Goal: Download file/media

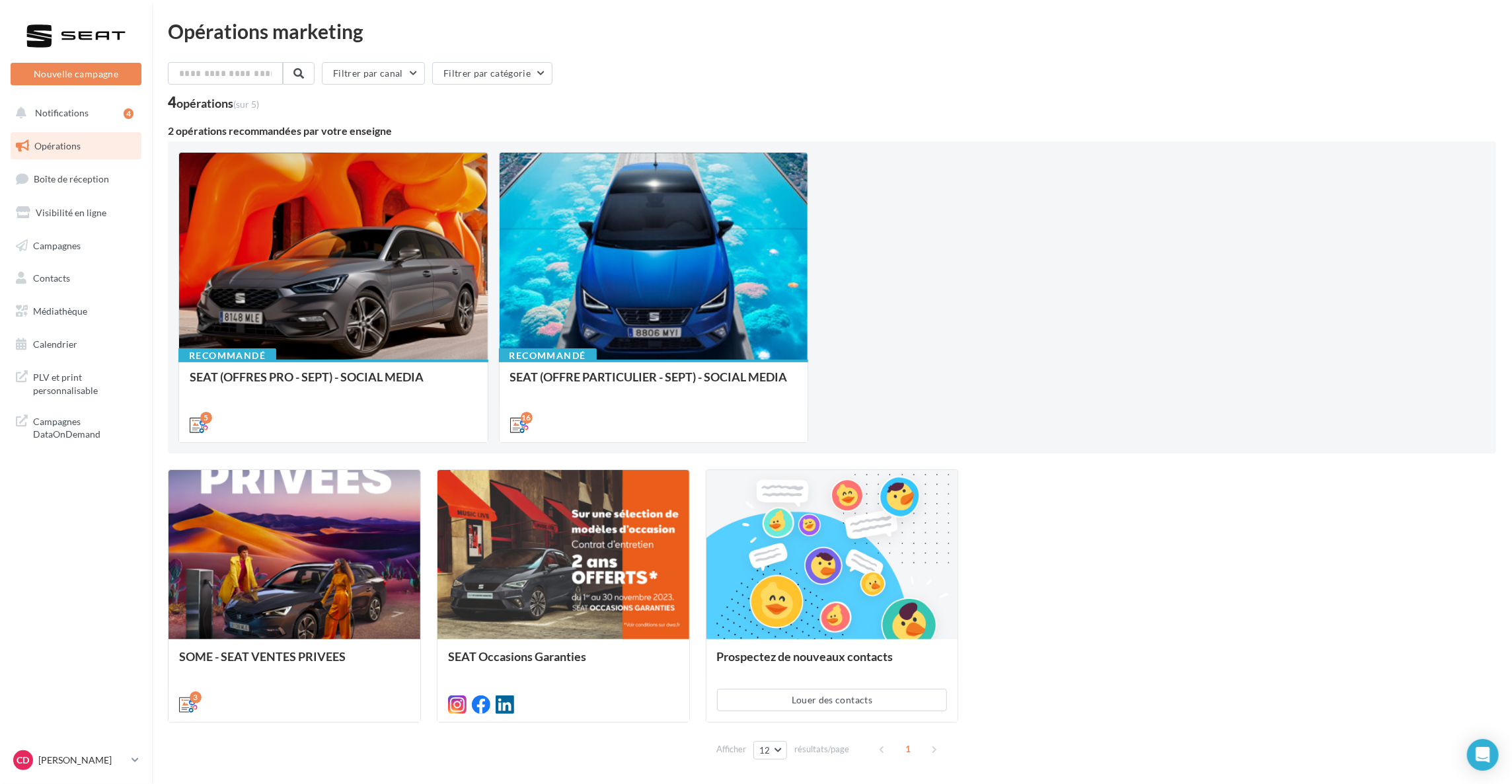
scroll to position [48, 0]
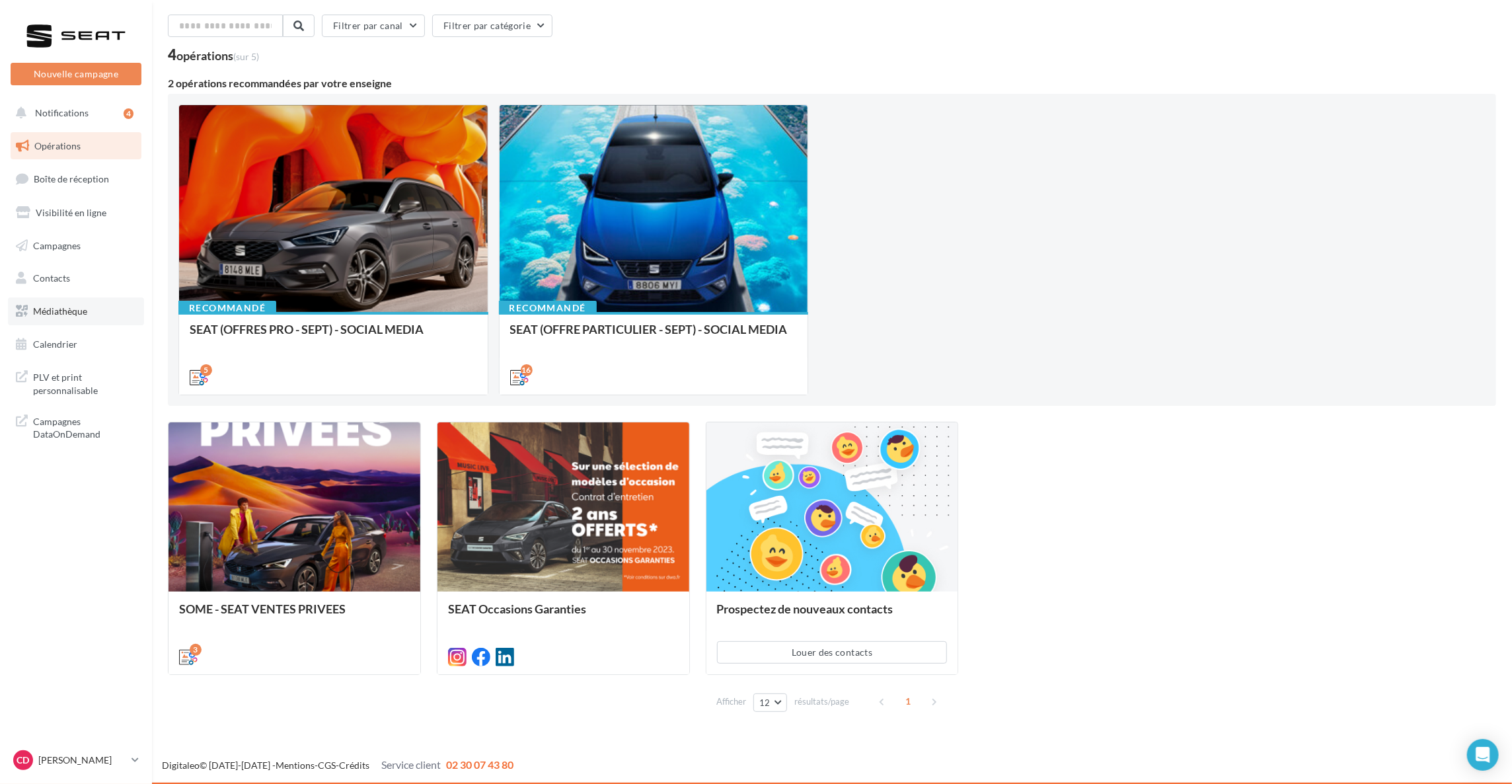
click at [85, 310] on span "Médiathèque" at bounding box center [60, 311] width 54 height 12
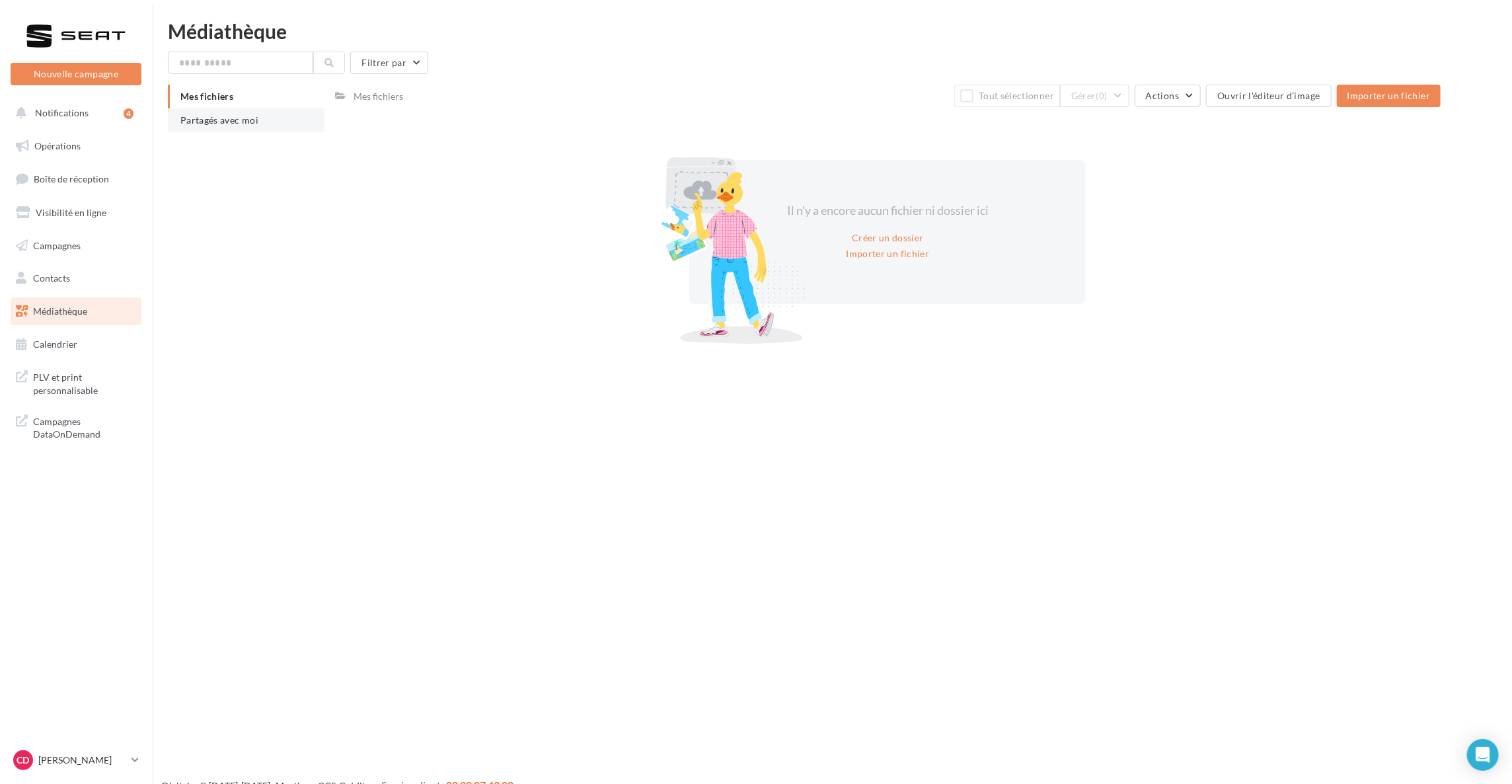
click at [228, 125] on span "Partagés avec moi" at bounding box center [219, 120] width 78 height 12
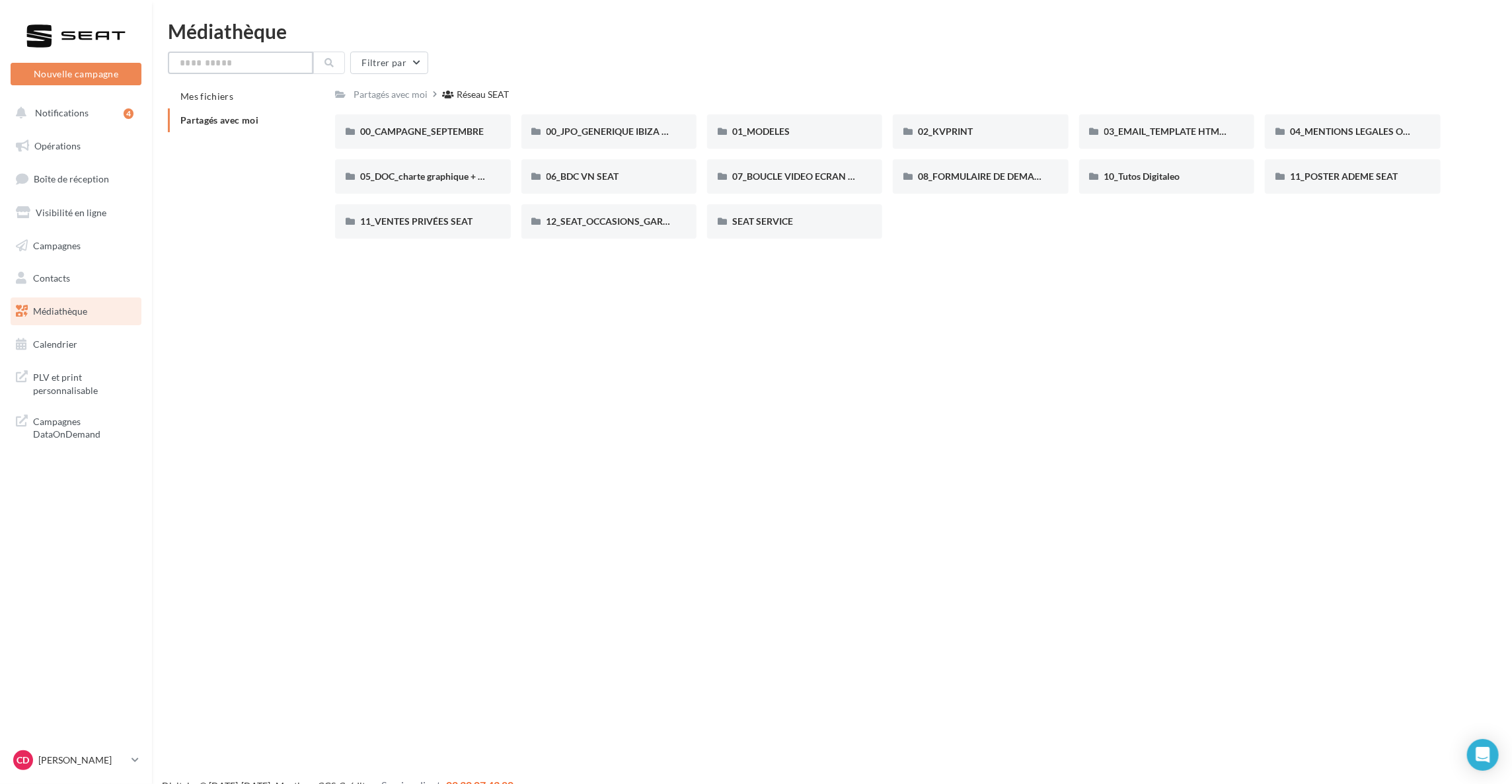
click at [251, 62] on input "text" at bounding box center [240, 62] width 145 height 22
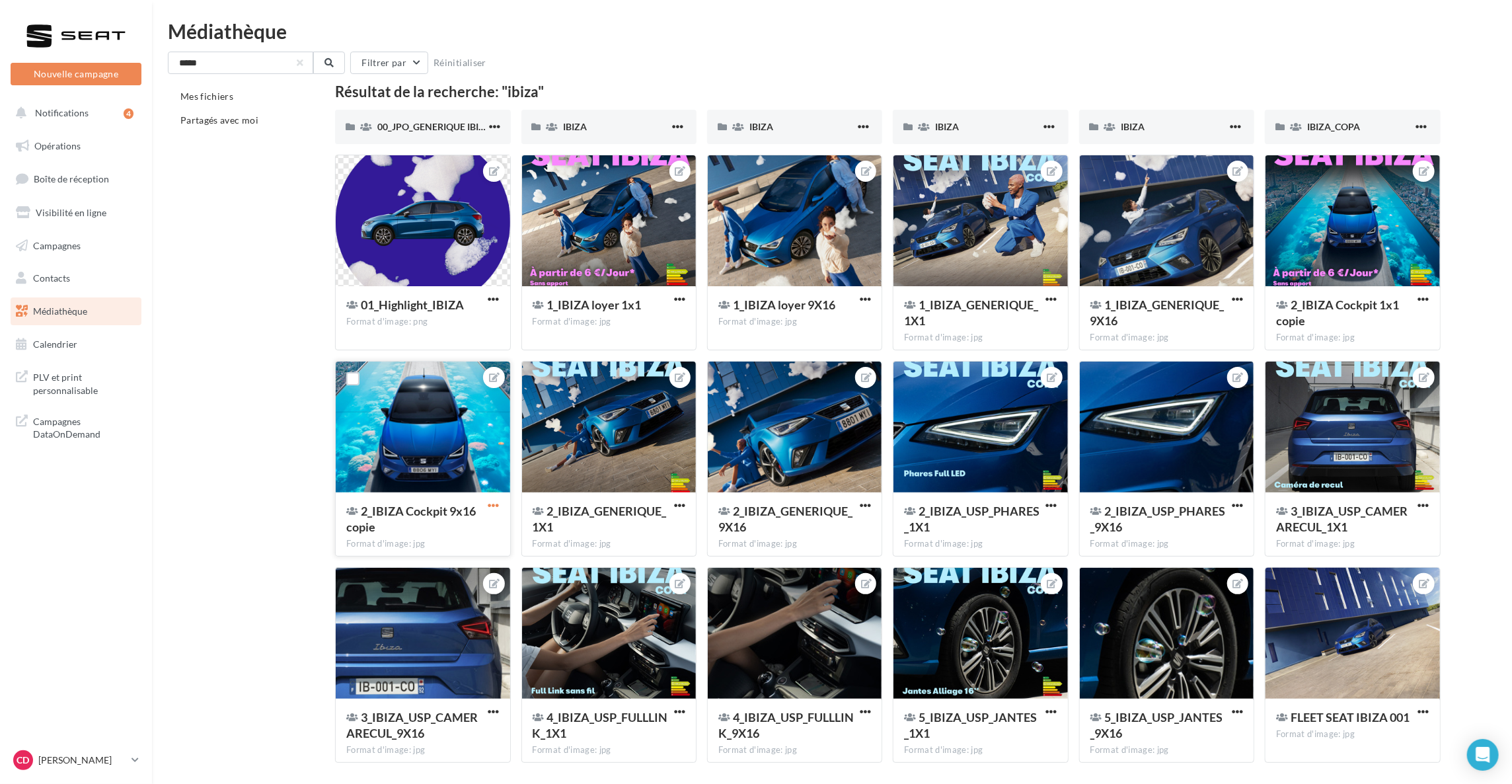
click at [489, 506] on span "button" at bounding box center [494, 506] width 12 height 12
click at [456, 576] on button "Télécharger" at bounding box center [433, 566] width 140 height 35
click at [1492, 182] on div "Mes fichiers Partagés avec moi Résultat de la recherche: "ibiza" 00_JPO_GENERIQ…" at bounding box center [837, 429] width 1339 height 689
click at [1409, 72] on div "***** Filtrer par Réinitialiser" at bounding box center [832, 62] width 1328 height 22
click at [867, 503] on span "button" at bounding box center [866, 506] width 12 height 12
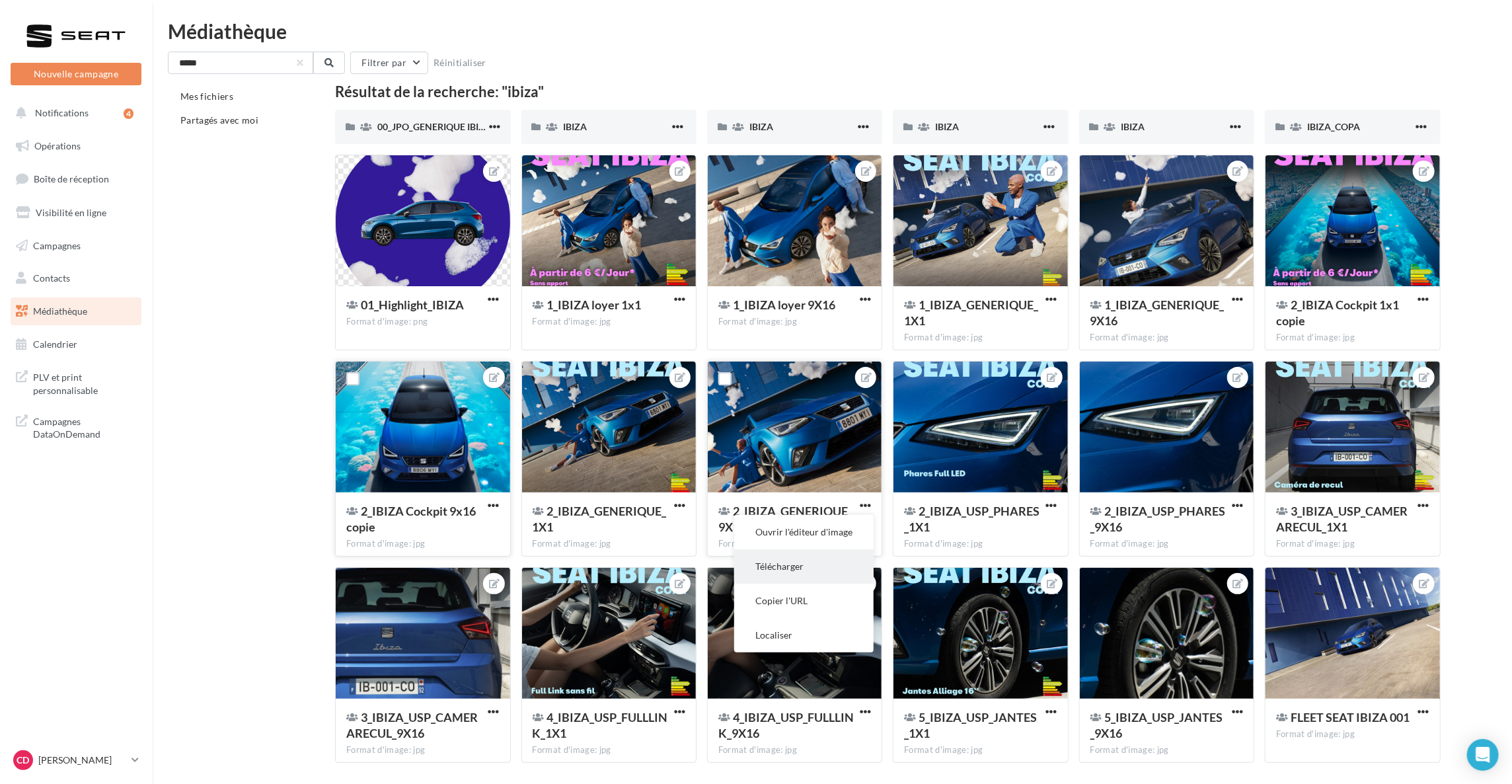
click at [807, 563] on button "Télécharger" at bounding box center [804, 566] width 140 height 35
click at [1398, 43] on div "Médiathèque ***** Filtrer par Réinitialiser Mes fichiers Partagés avec moi Résu…" at bounding box center [832, 397] width 1360 height 752
click at [191, 61] on input "*****" at bounding box center [240, 62] width 145 height 22
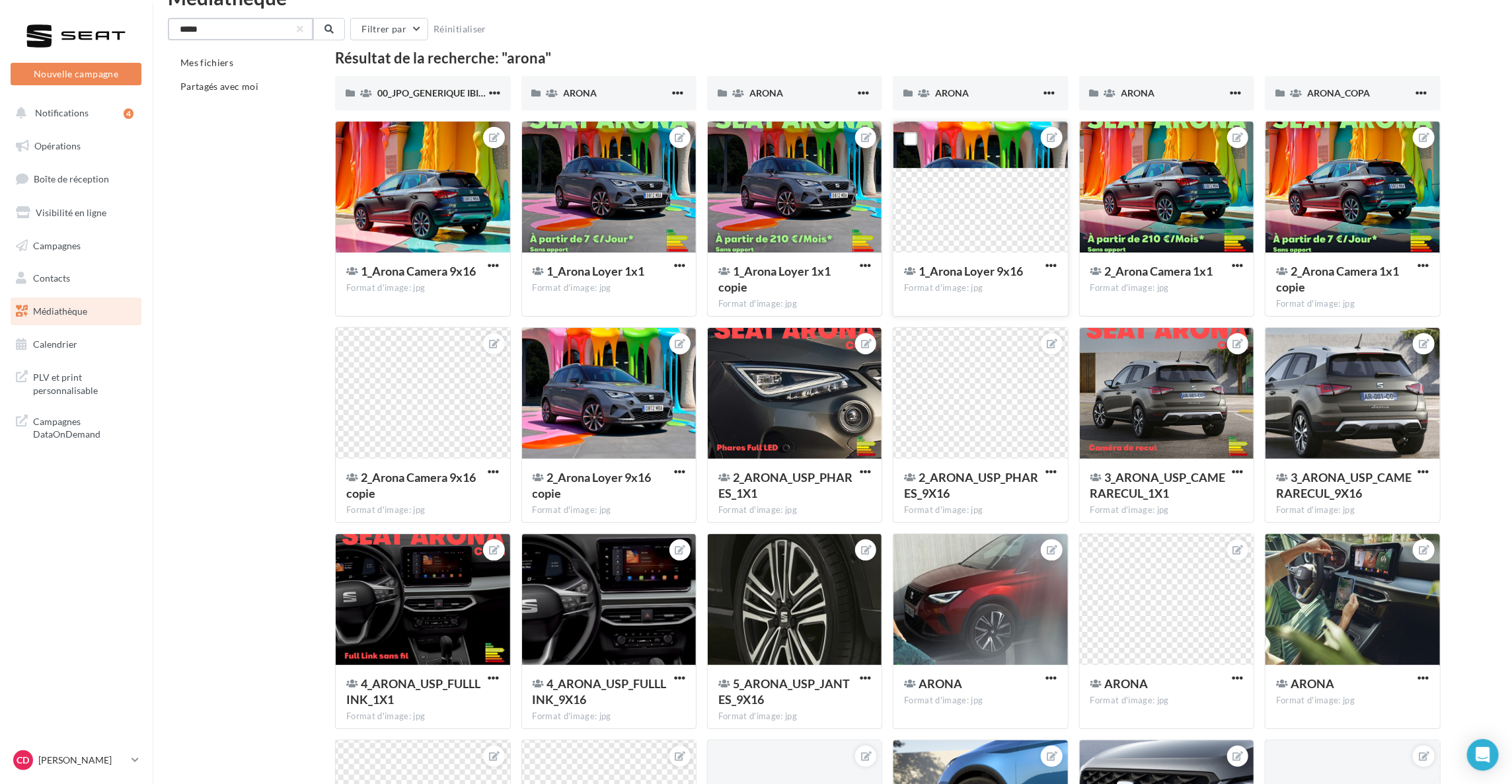
scroll to position [35, 0]
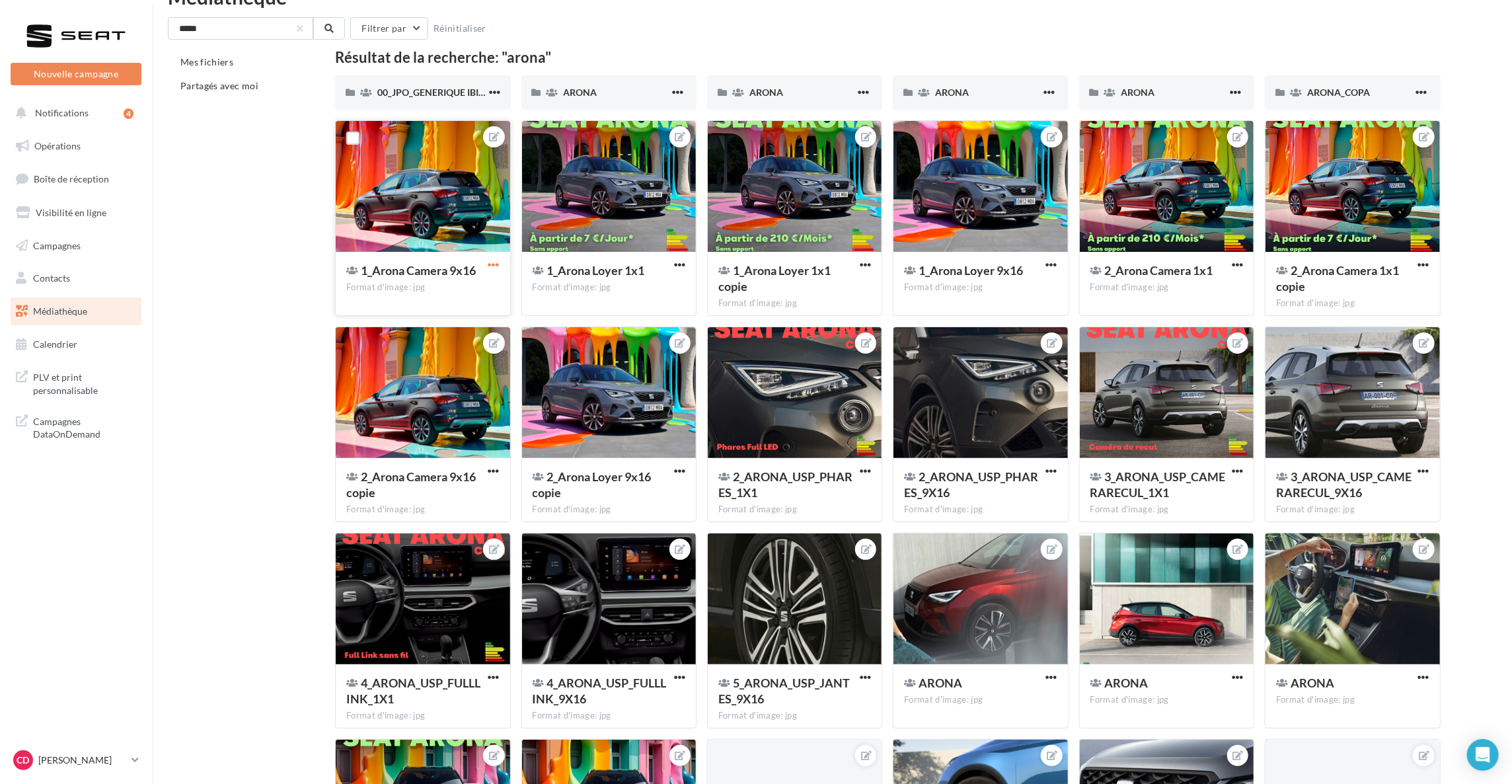
click at [493, 268] on span "button" at bounding box center [494, 265] width 12 height 12
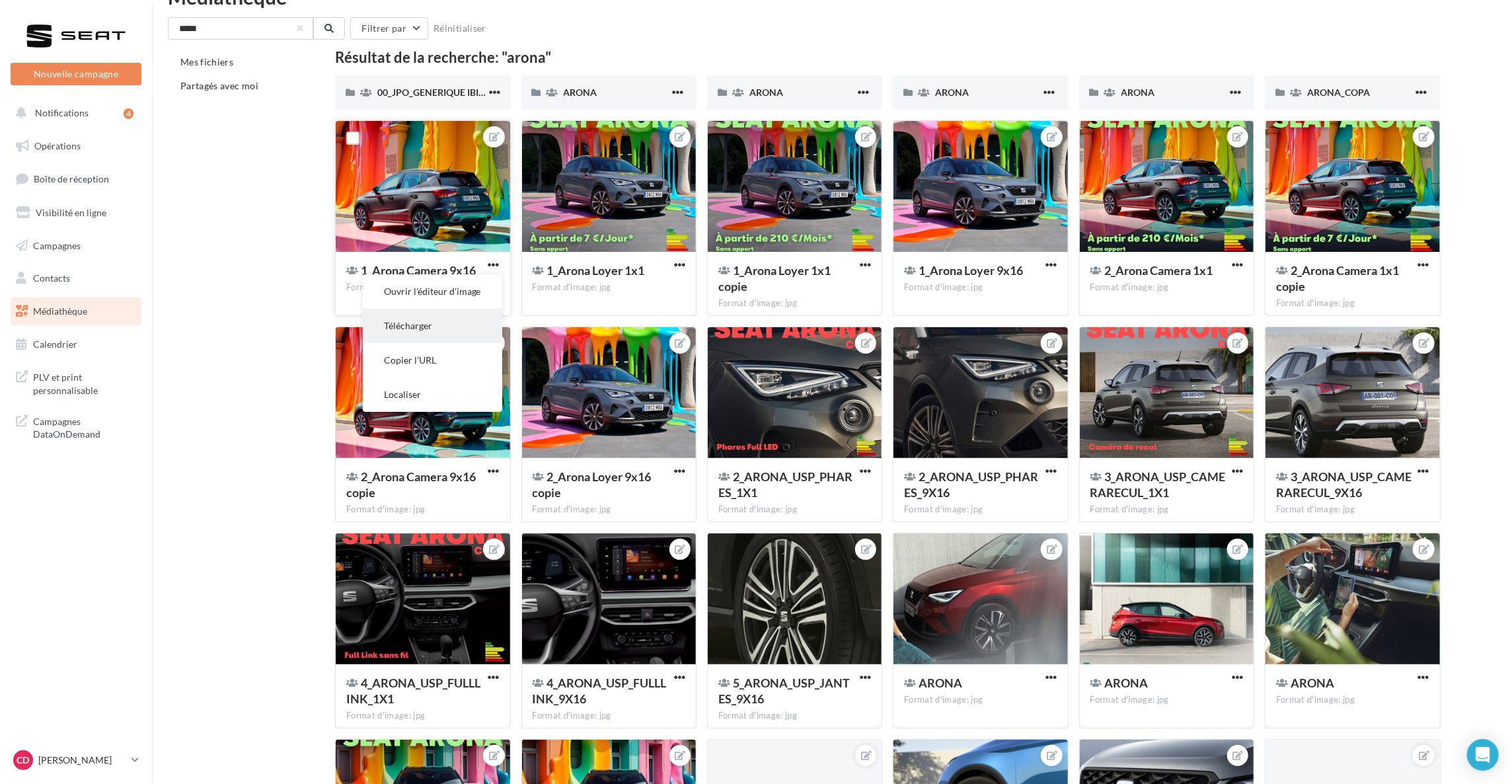
click at [462, 326] on button "Télécharger" at bounding box center [433, 326] width 140 height 35
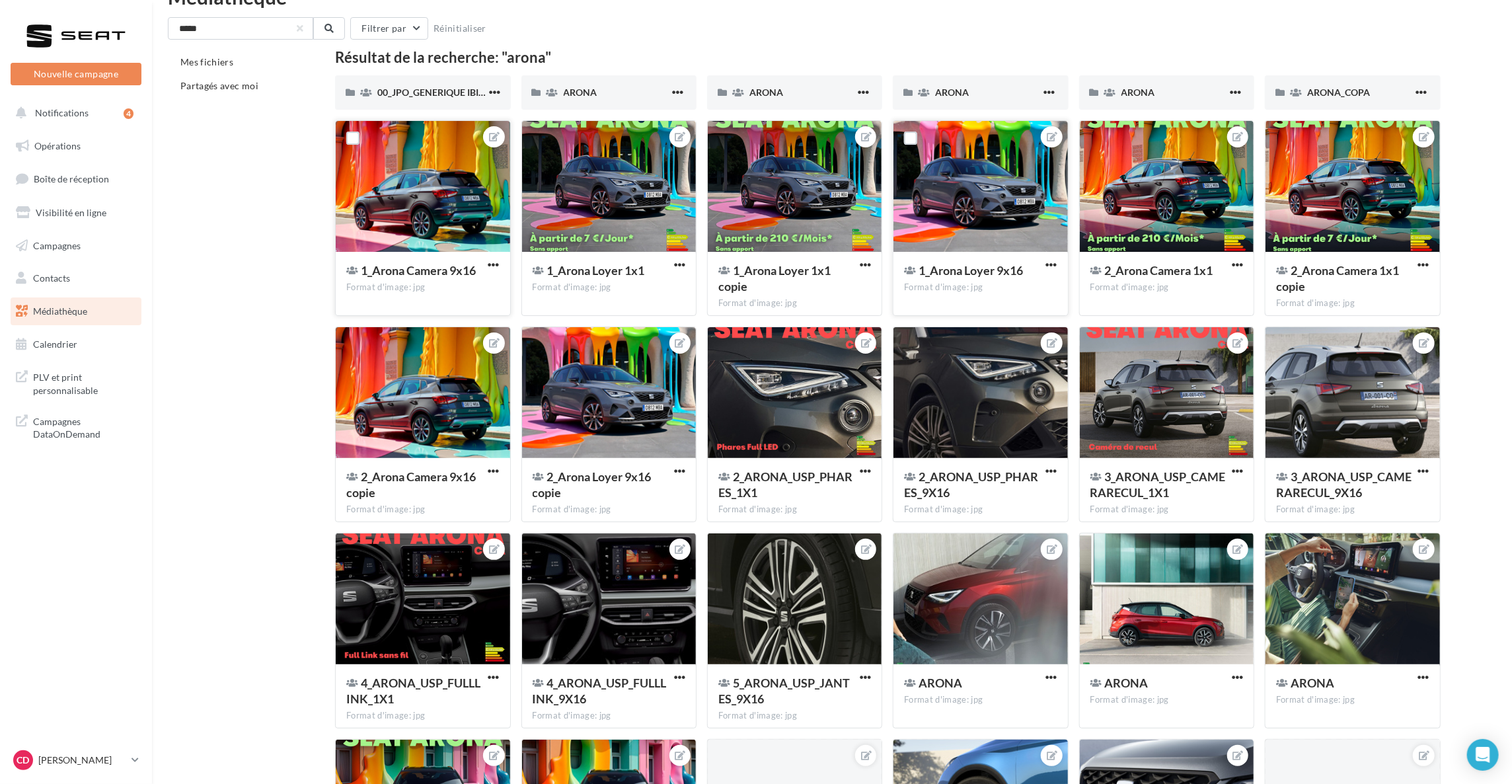
click at [1044, 261] on button "button" at bounding box center [1052, 265] width 17 height 13
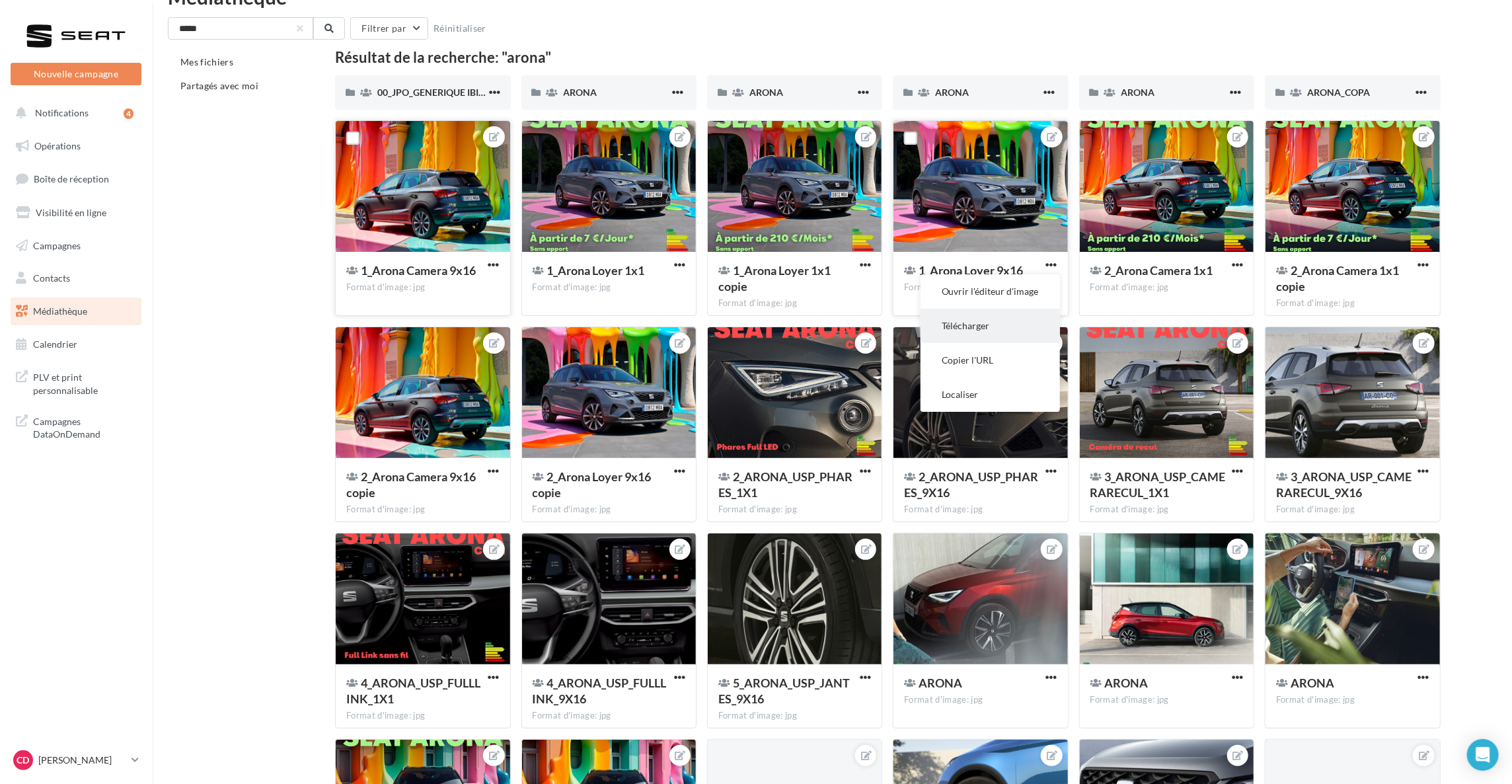
click at [996, 333] on button "Télécharger" at bounding box center [990, 326] width 140 height 35
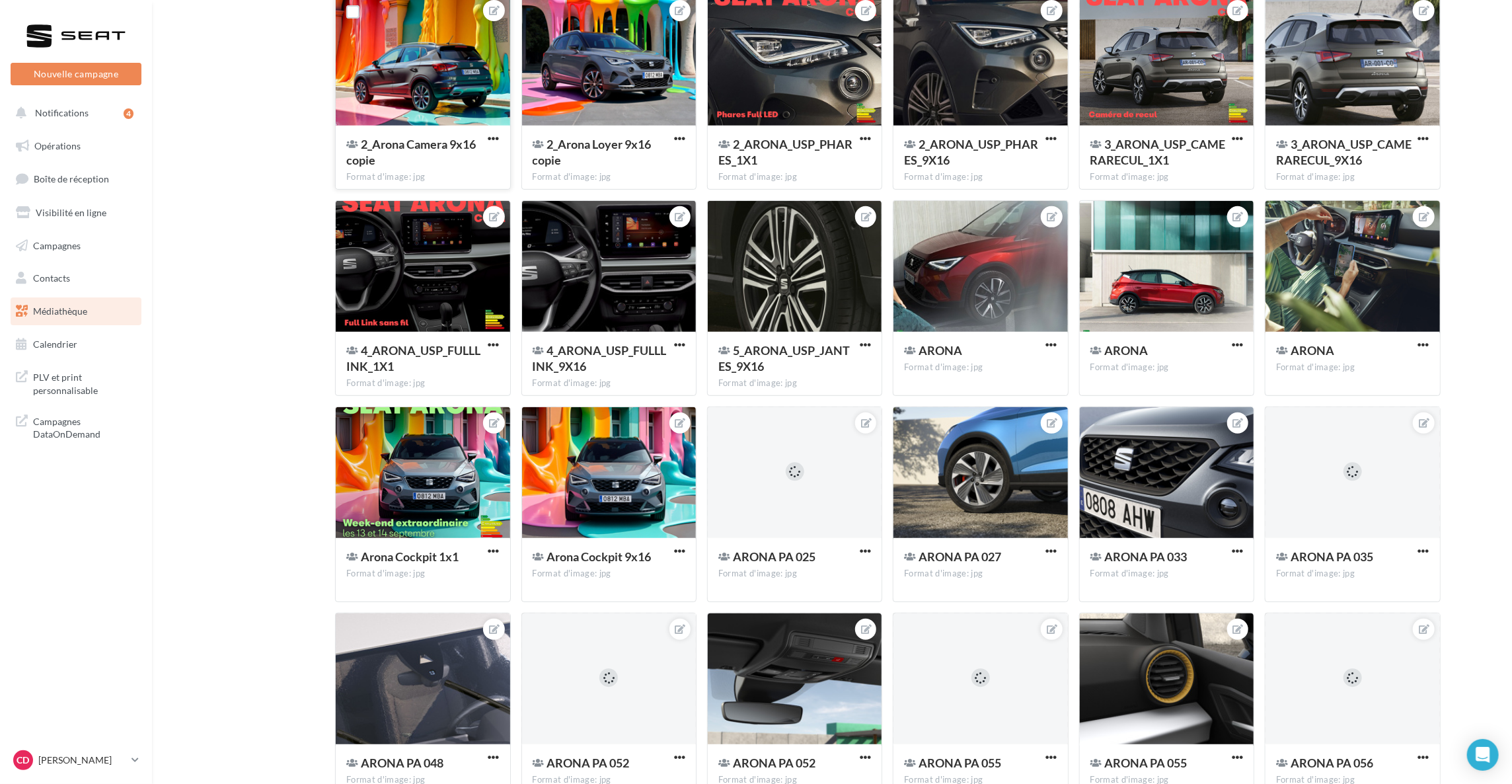
scroll to position [0, 0]
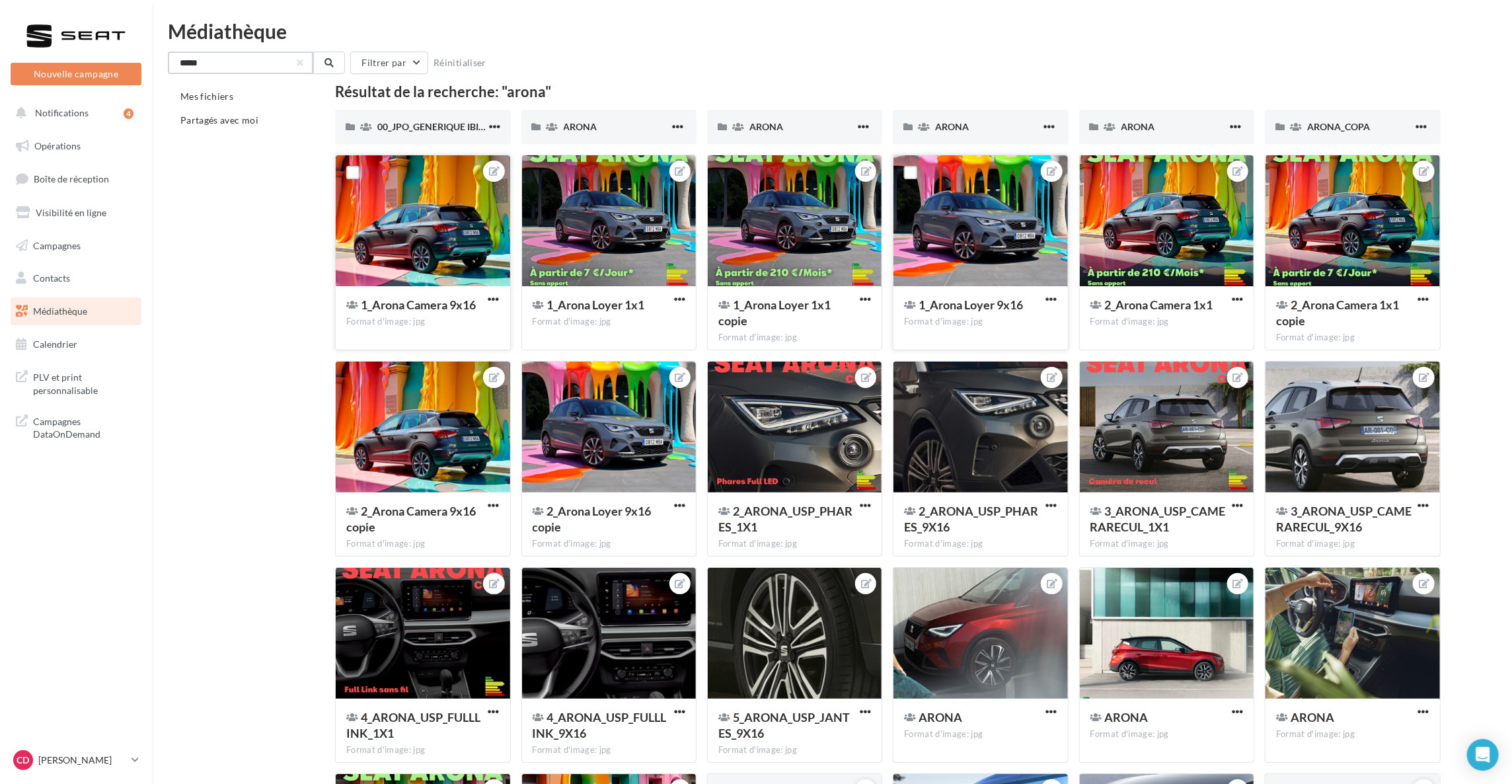
click at [233, 61] on input "*****" at bounding box center [240, 62] width 145 height 22
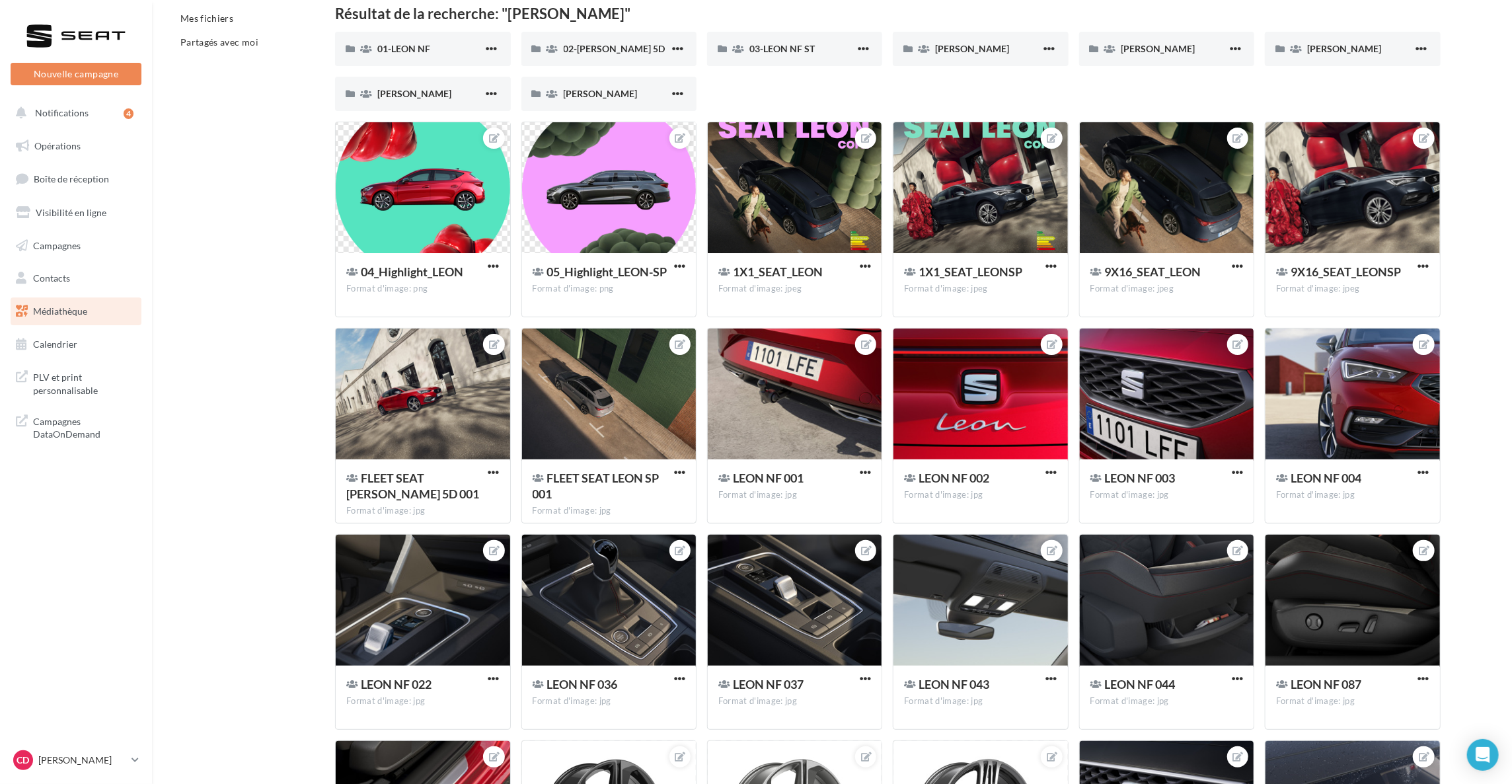
scroll to position [76, 0]
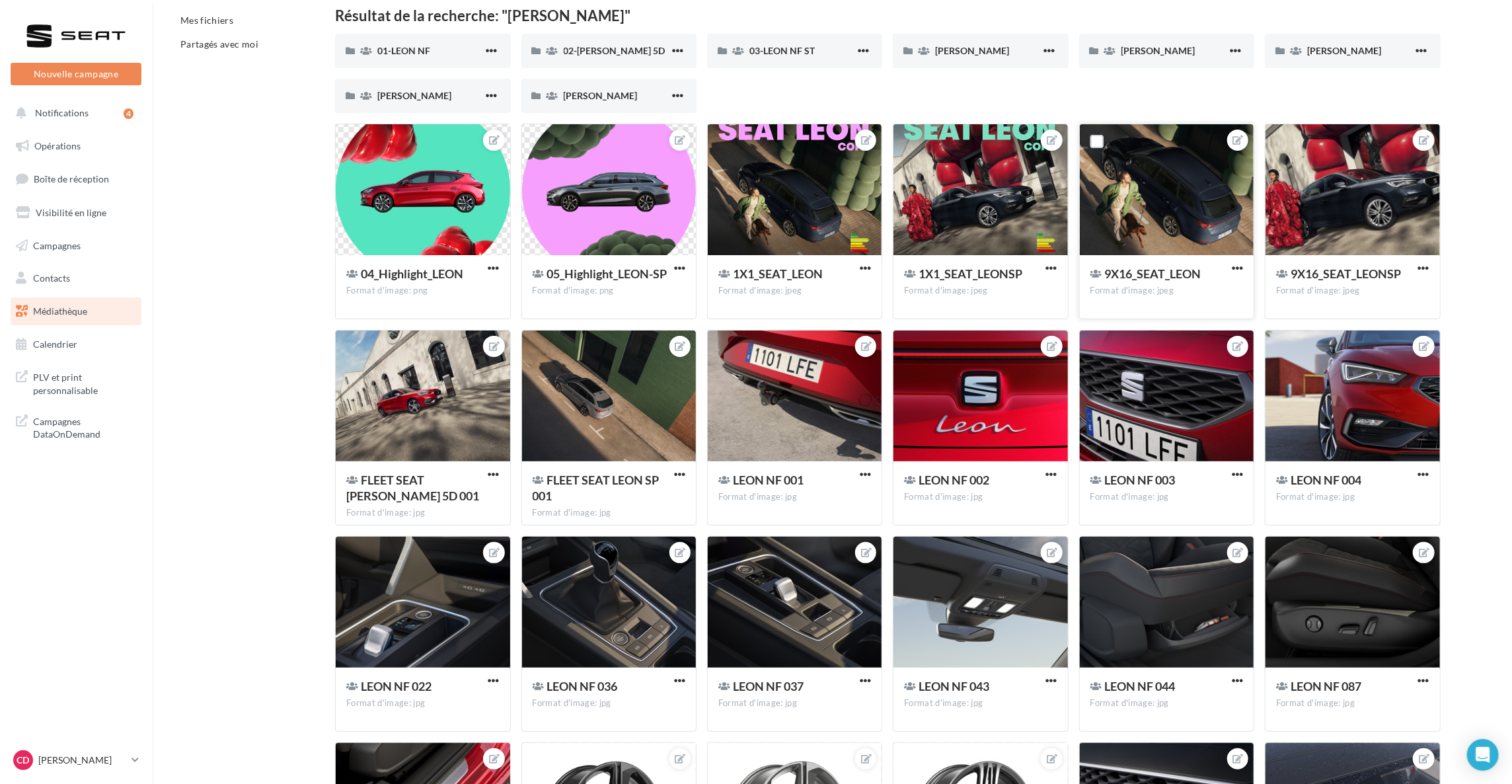
type input "****"
click at [1202, 166] on div at bounding box center [1167, 190] width 174 height 132
click at [100, 21] on div at bounding box center [76, 35] width 106 height 33
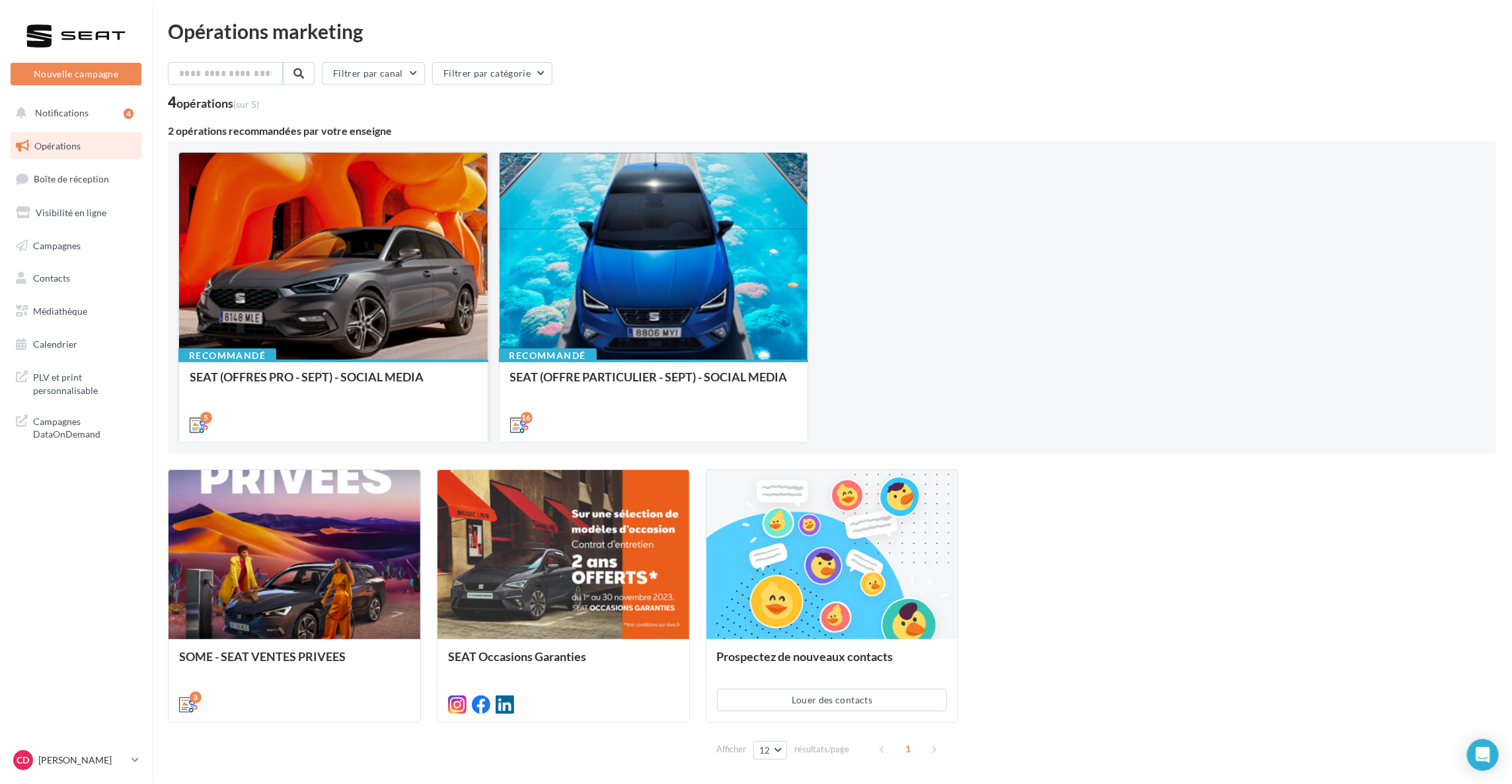
click at [350, 240] on div at bounding box center [334, 257] width 309 height 208
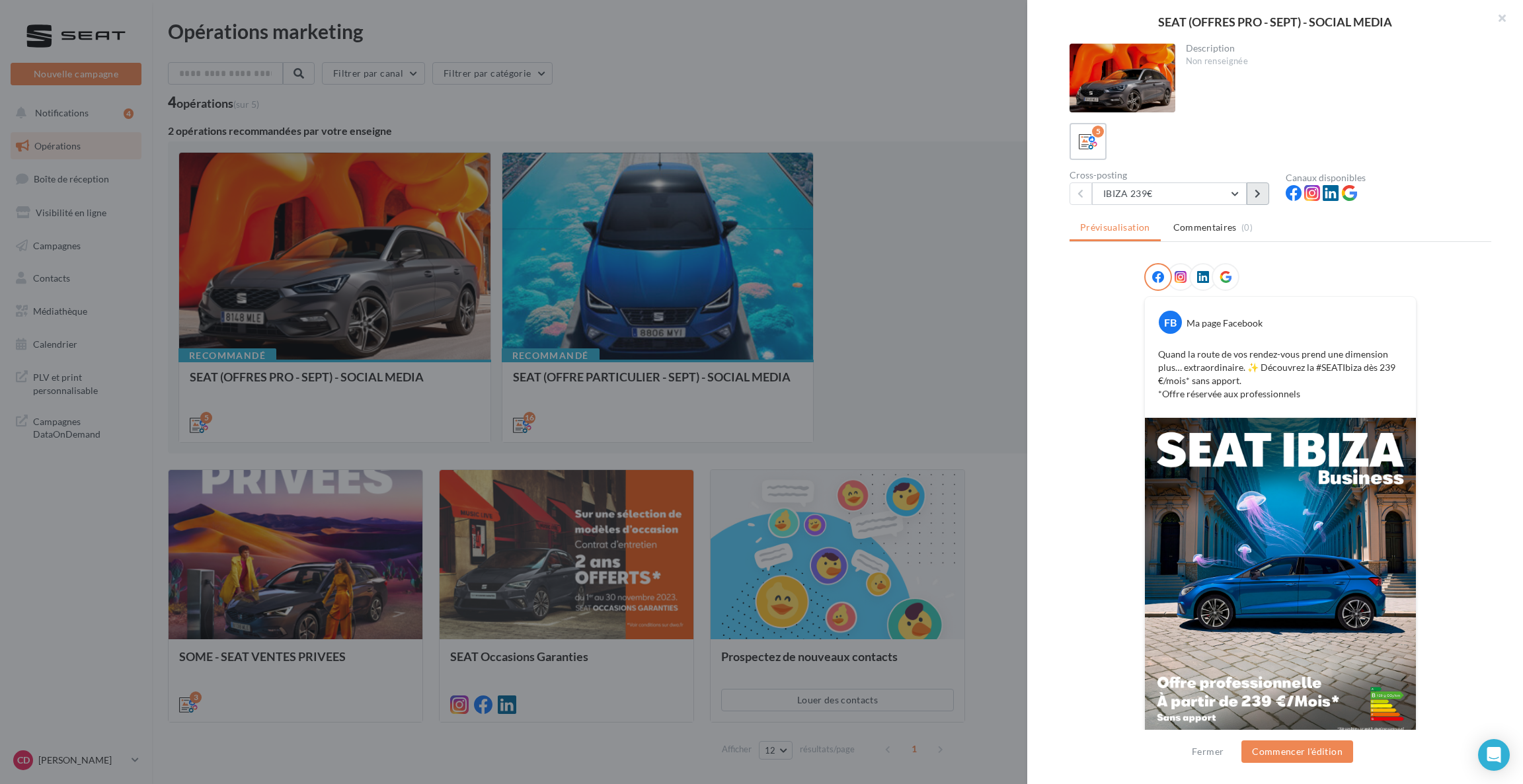
click at [1263, 197] on button at bounding box center [1257, 193] width 22 height 22
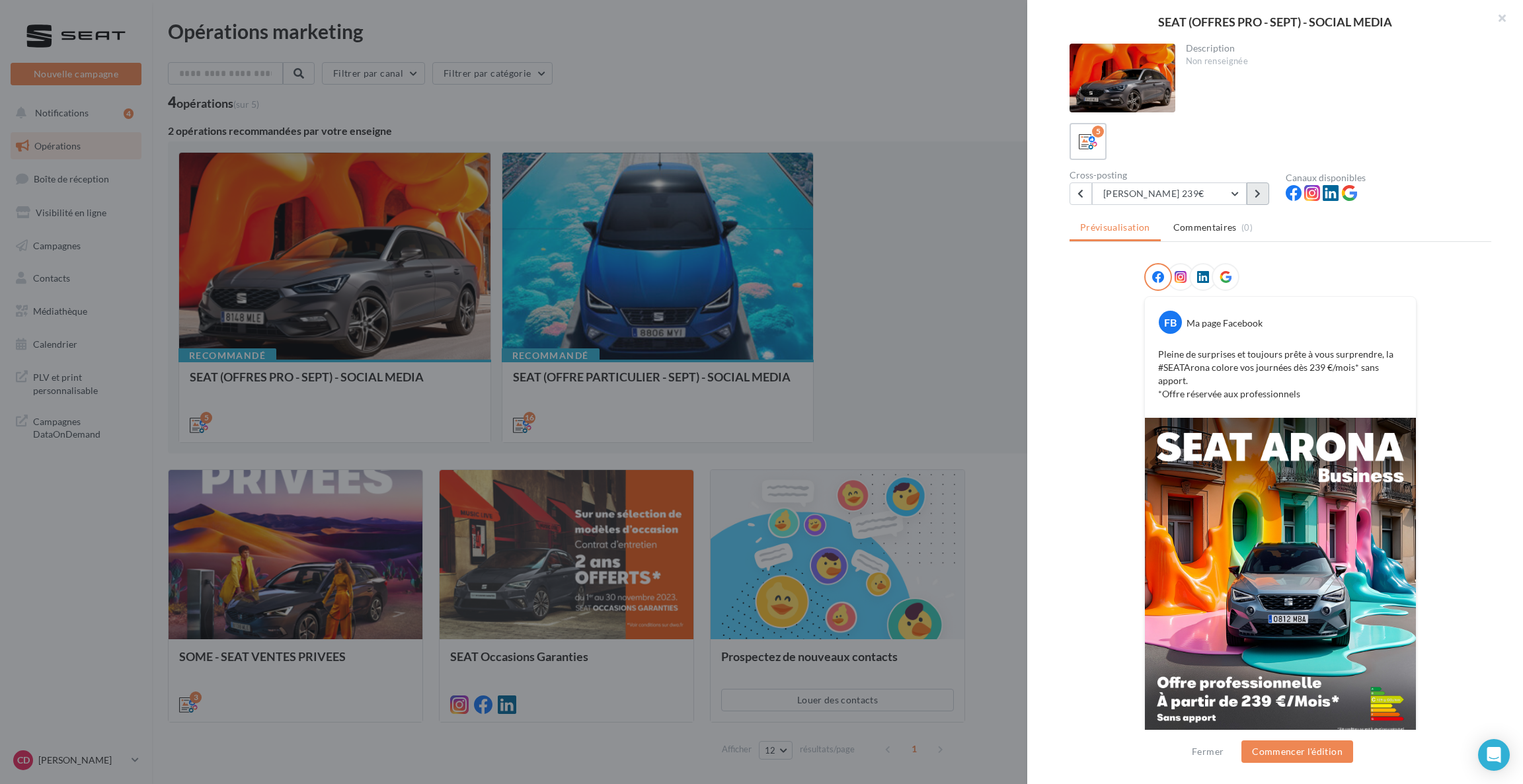
click at [1263, 197] on button at bounding box center [1257, 193] width 22 height 22
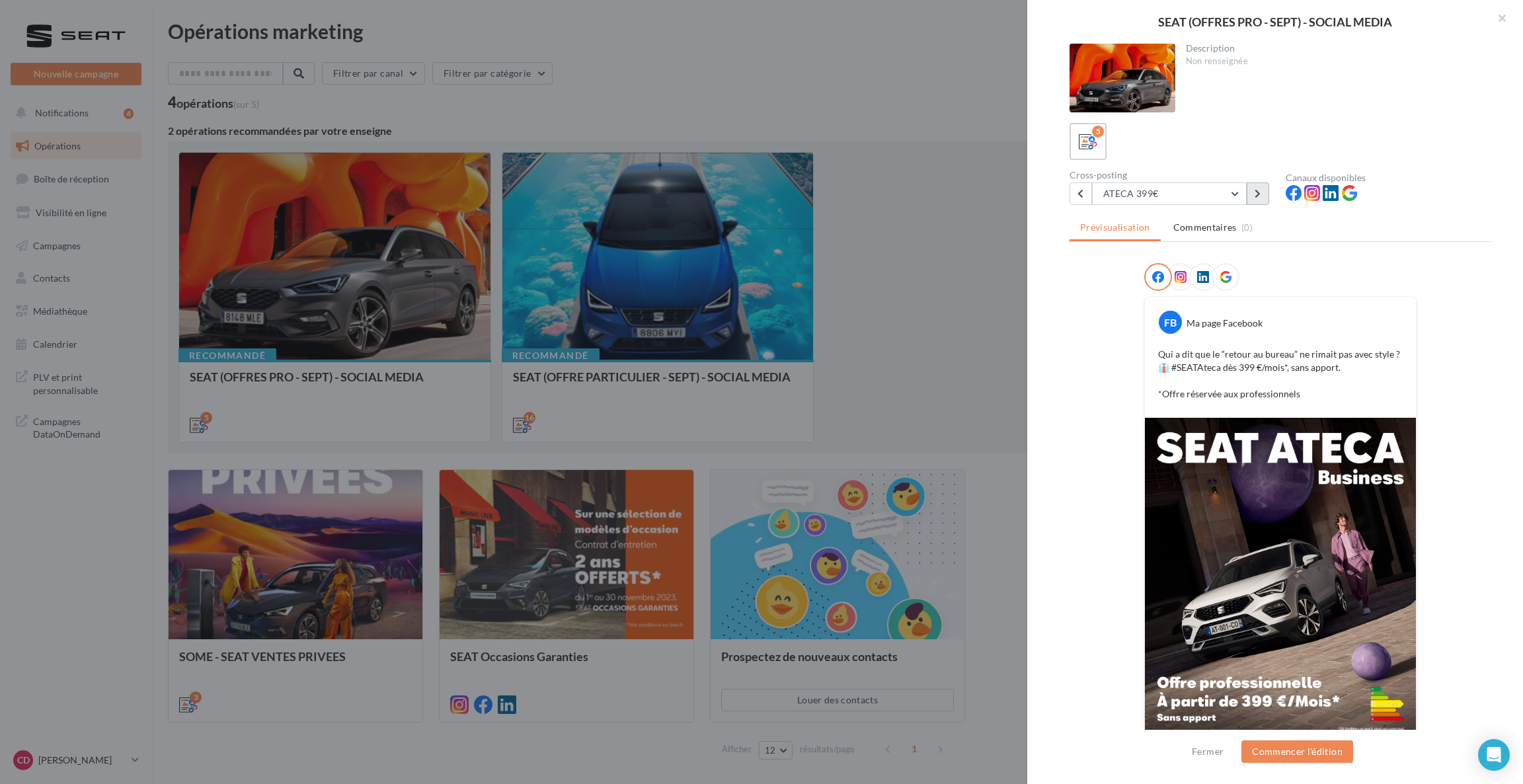
click at [1263, 197] on button at bounding box center [1257, 193] width 22 height 22
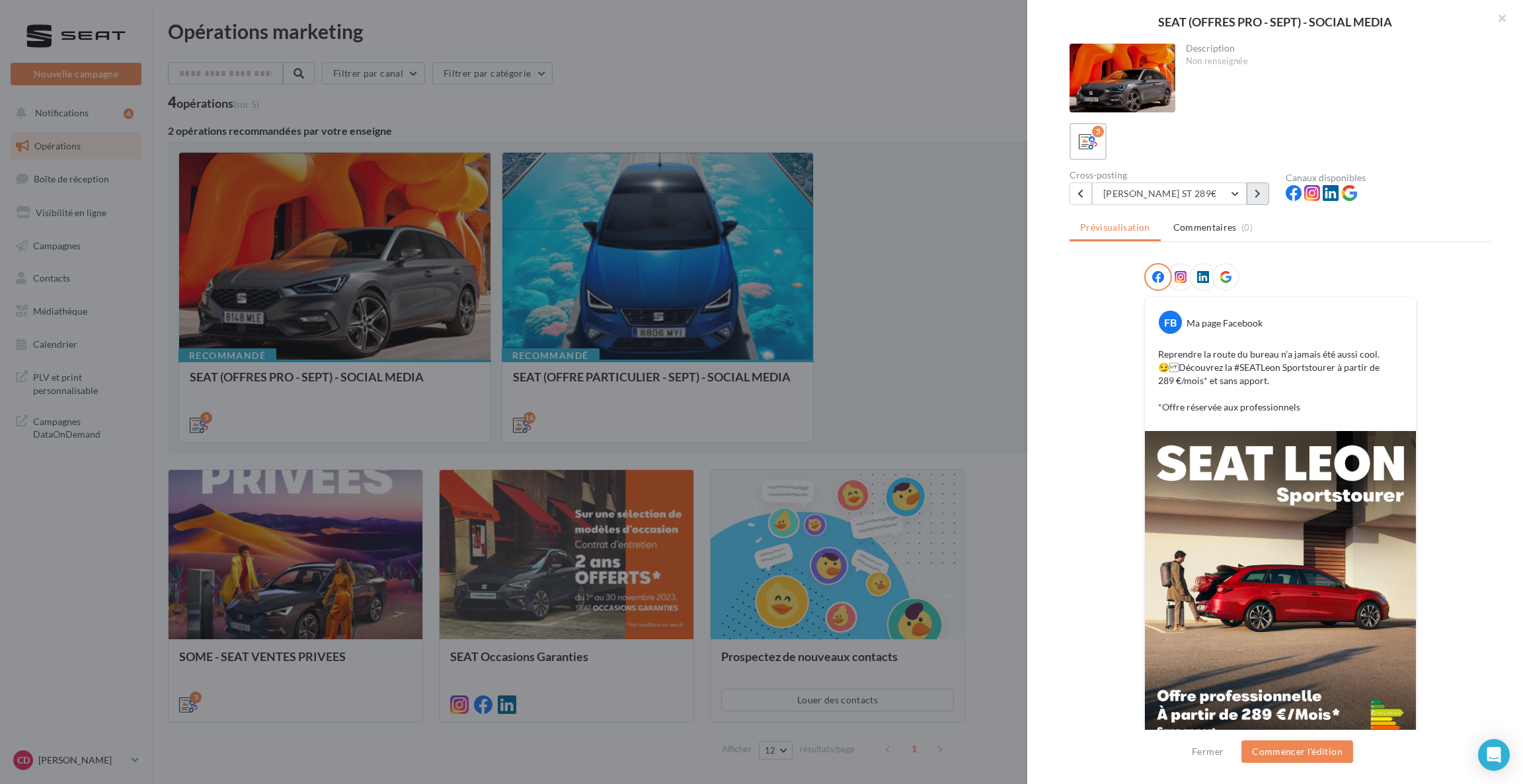
click at [1263, 197] on button at bounding box center [1257, 193] width 22 height 22
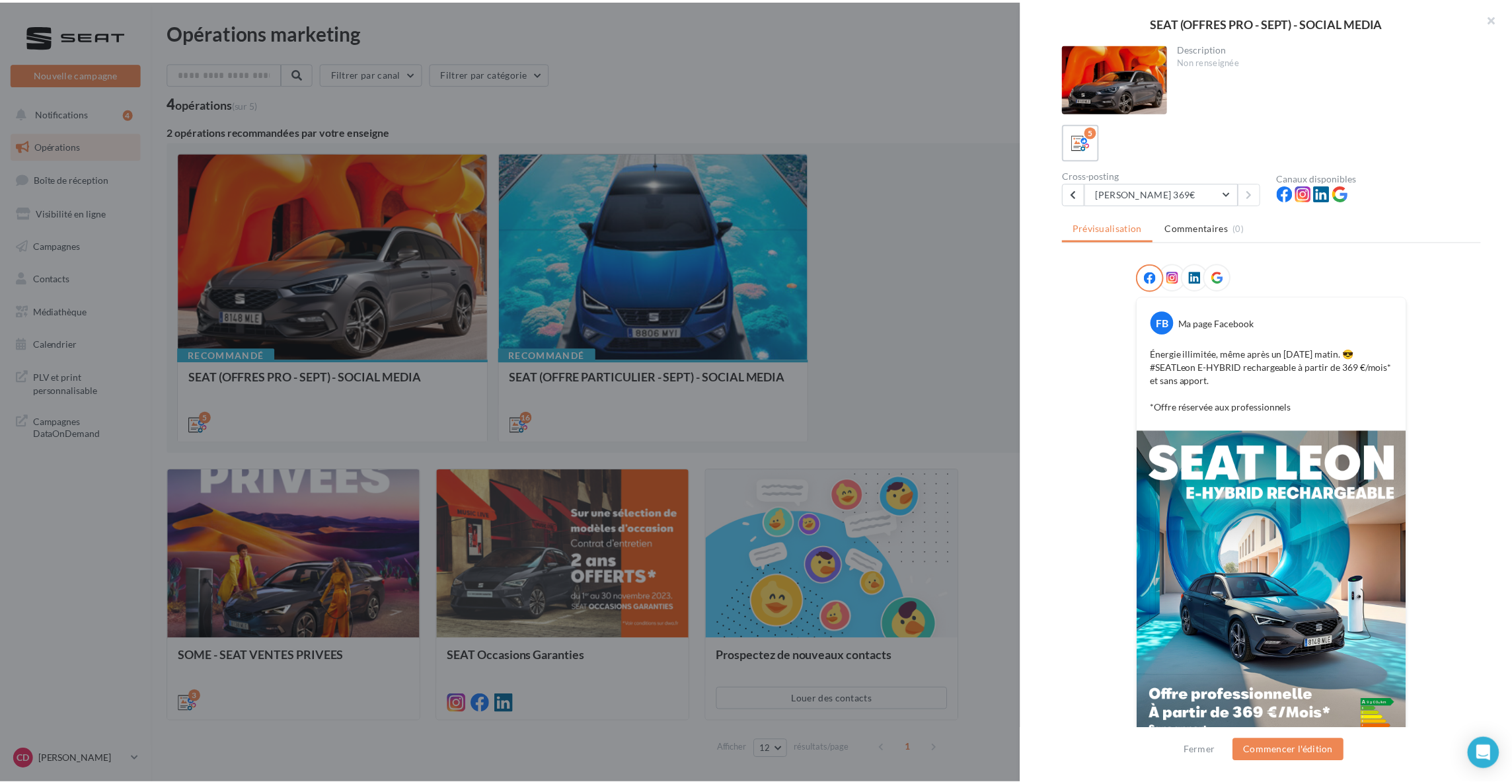
scroll to position [42, 0]
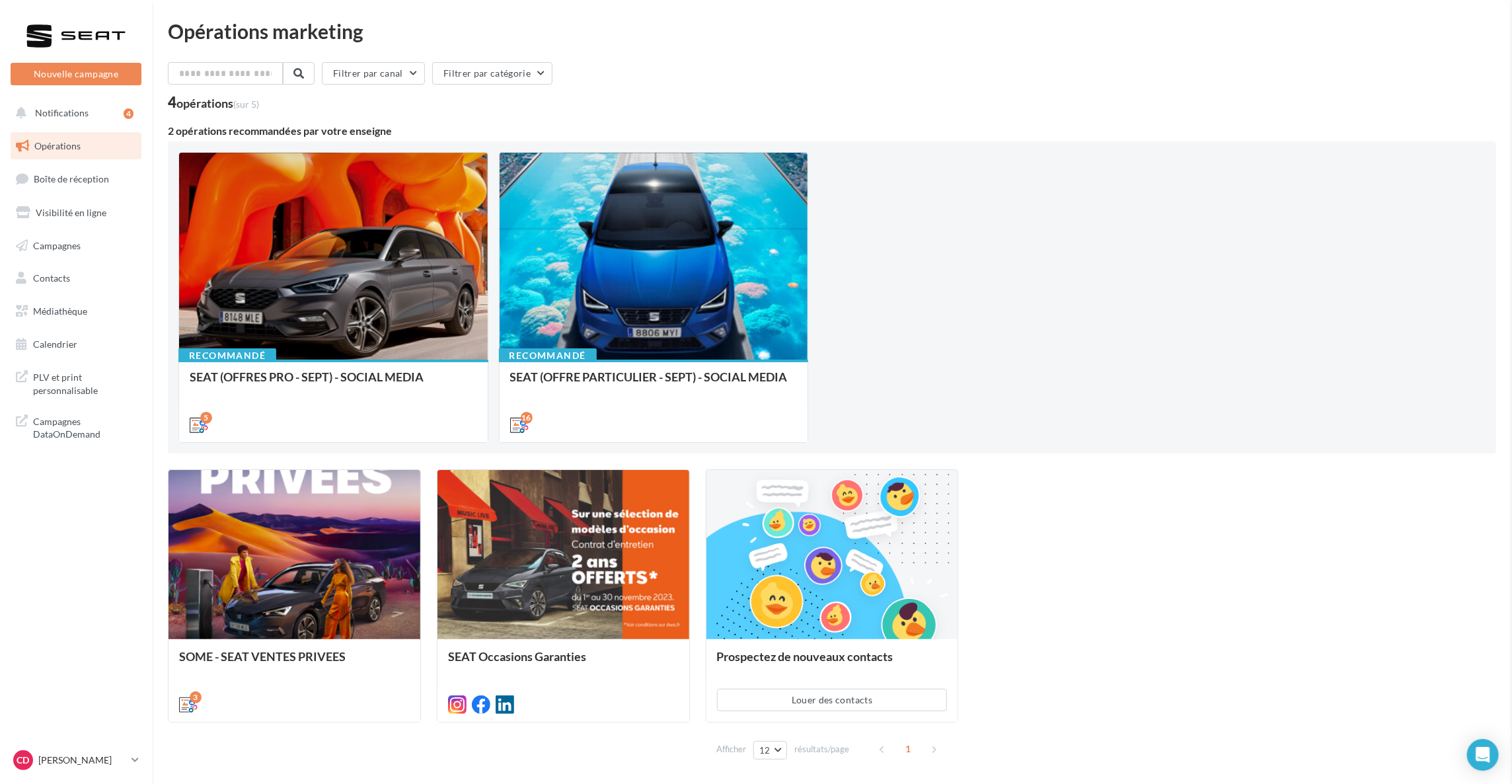
click at [904, 244] on div "Opérations marketing Filtrer par canal Filtrer par catégorie 4 opérations (sur …" at bounding box center [832, 393] width 1328 height 743
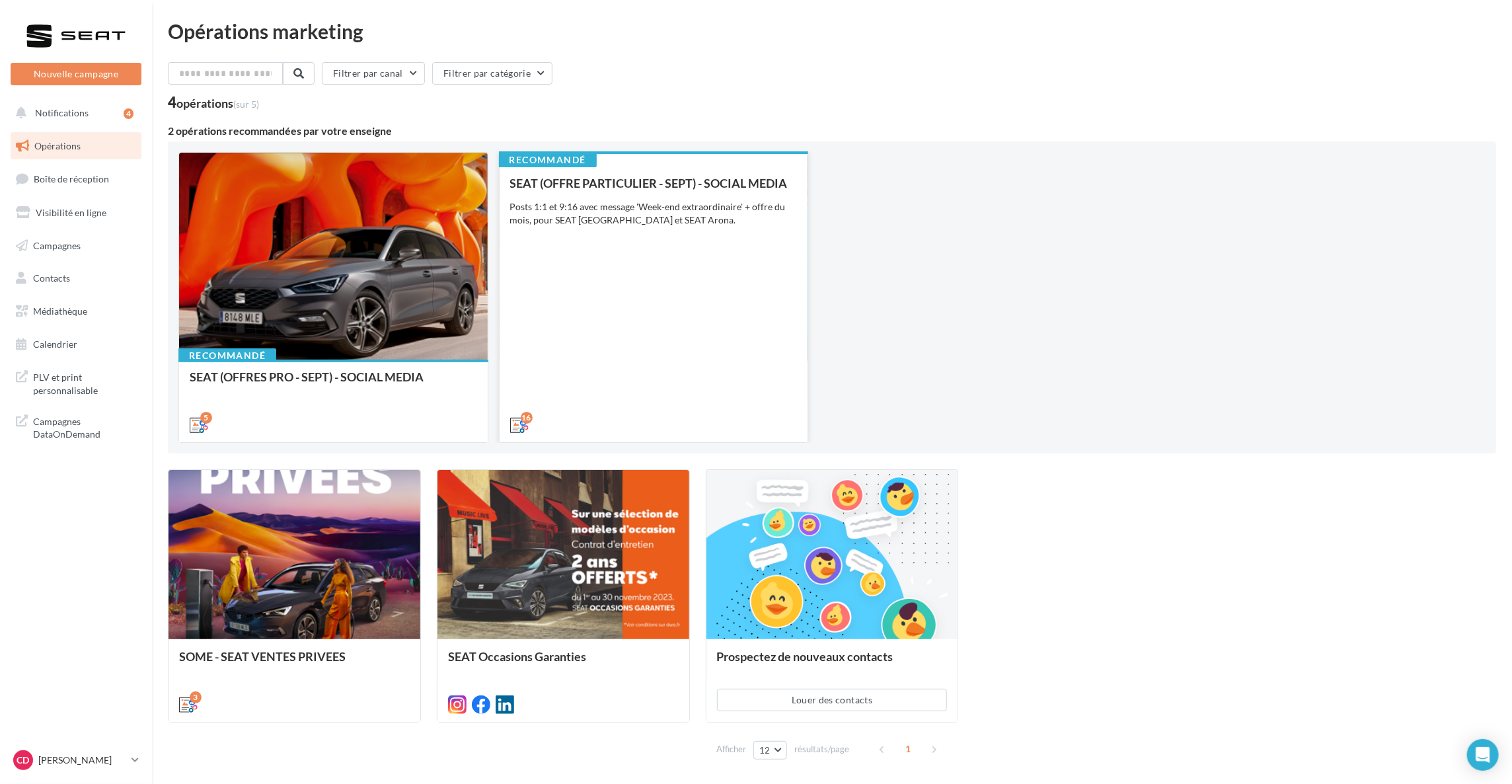
click at [687, 235] on div "SEAT (OFFRE PARTICULIER - SEPT) - SOCIAL MEDIA Posts 1:1 et 9:16 avec message '…" at bounding box center [653, 303] width 287 height 254
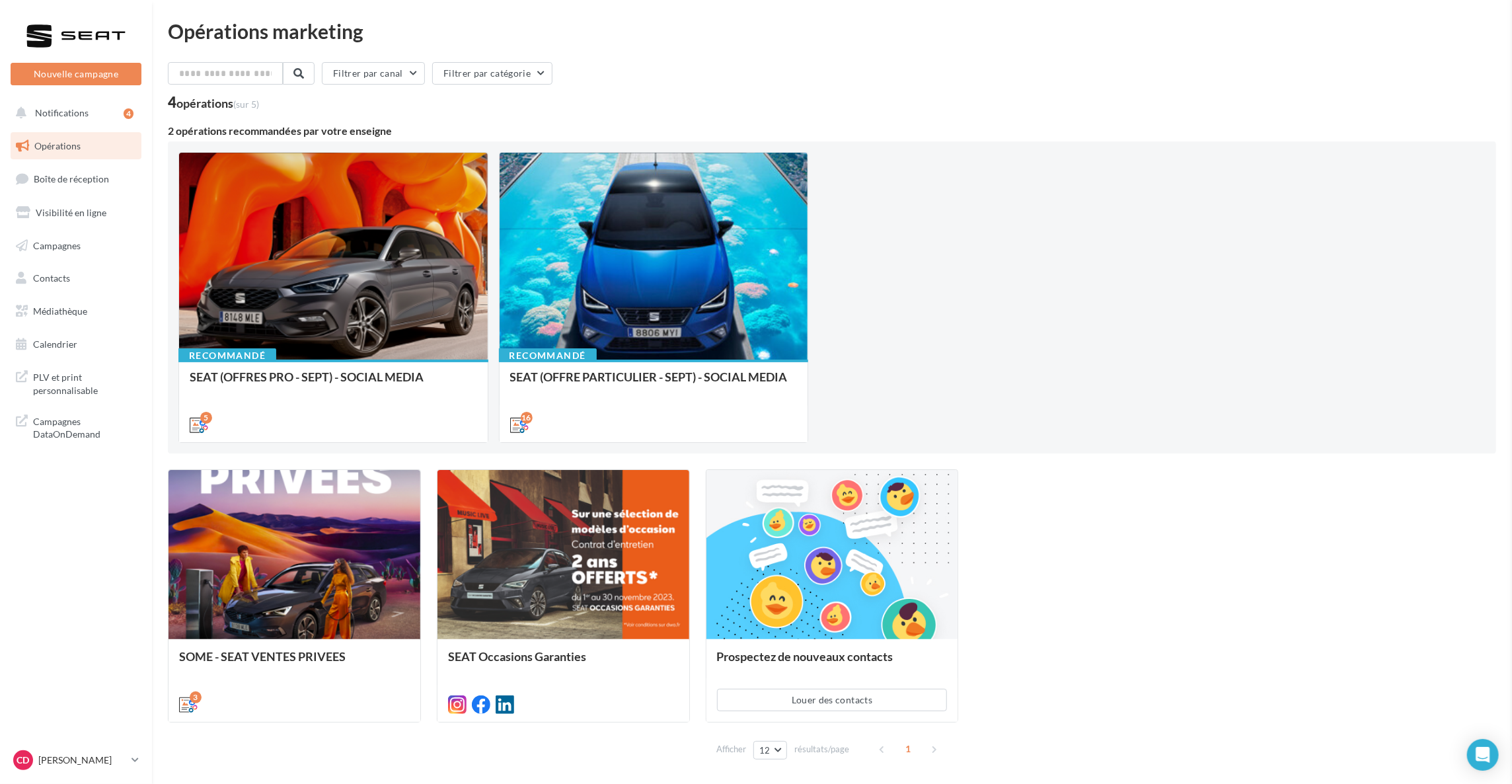
click at [67, 346] on div "Nouvelle campagne Nouvelle campagne Notifications 4 Opérations Boîte de récepti…" at bounding box center [756, 416] width 1512 height 832
click at [79, 305] on span "Médiathèque" at bounding box center [60, 311] width 54 height 12
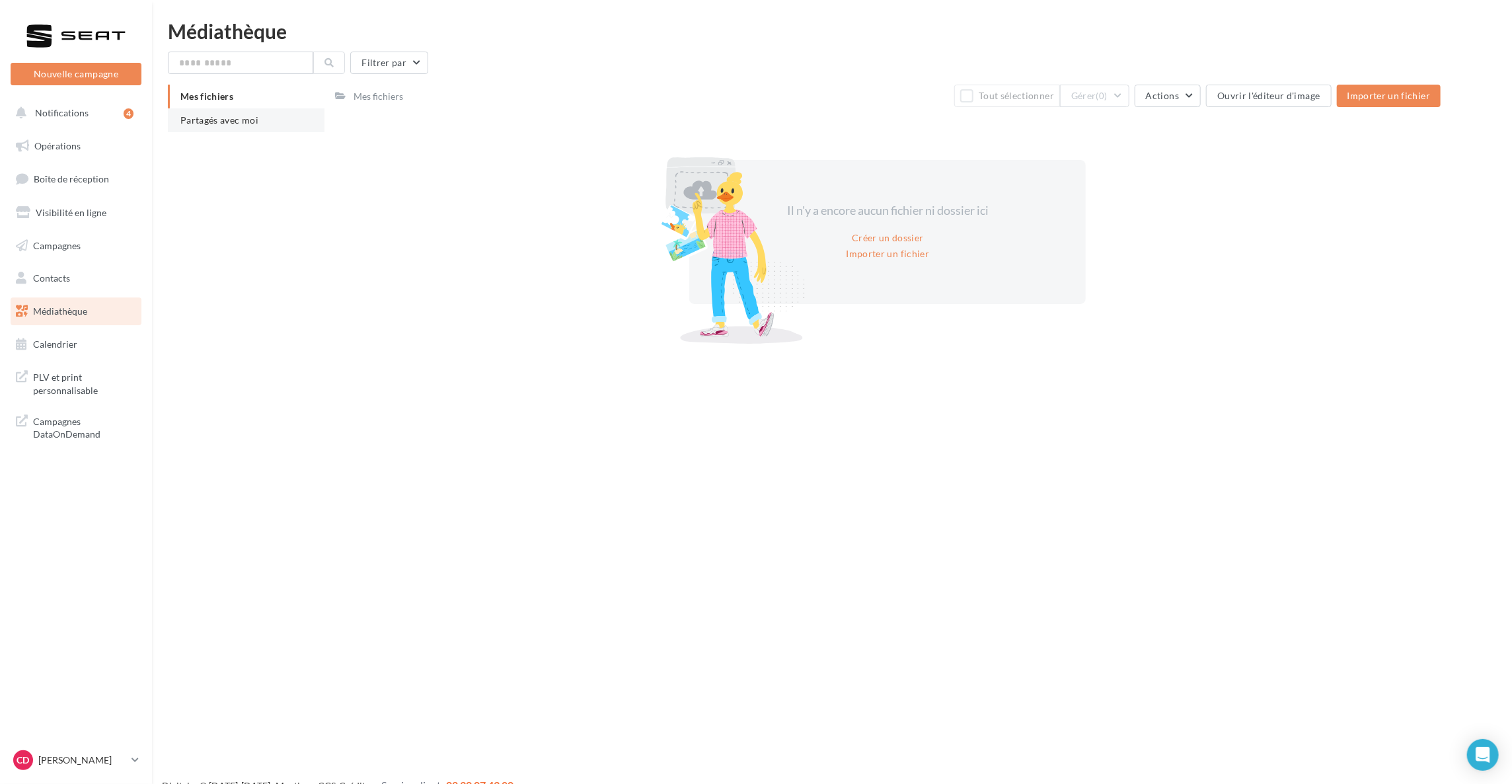
click at [231, 120] on span "Partagés avec moi" at bounding box center [219, 120] width 78 height 12
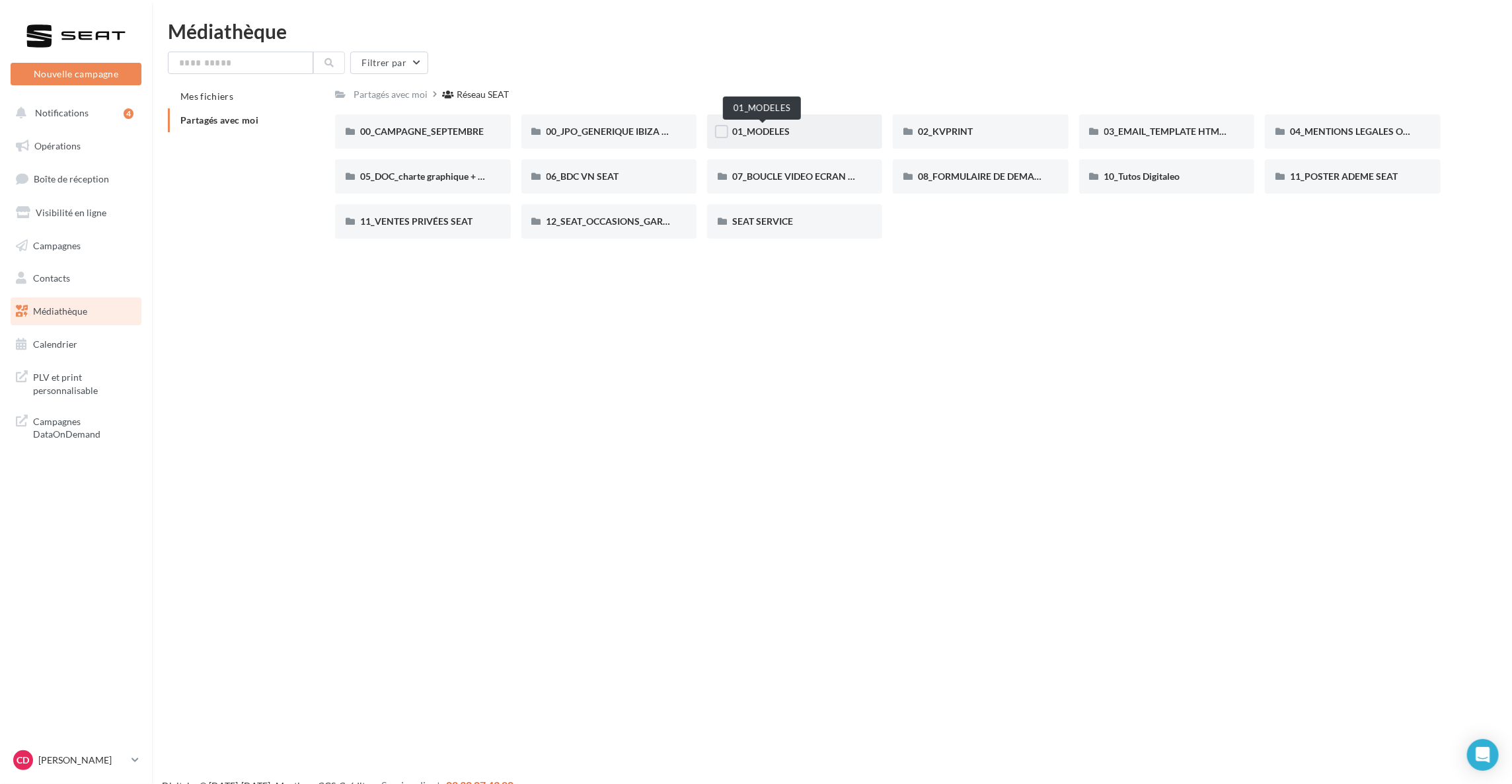
click at [761, 132] on span "01_MODELES" at bounding box center [760, 132] width 57 height 12
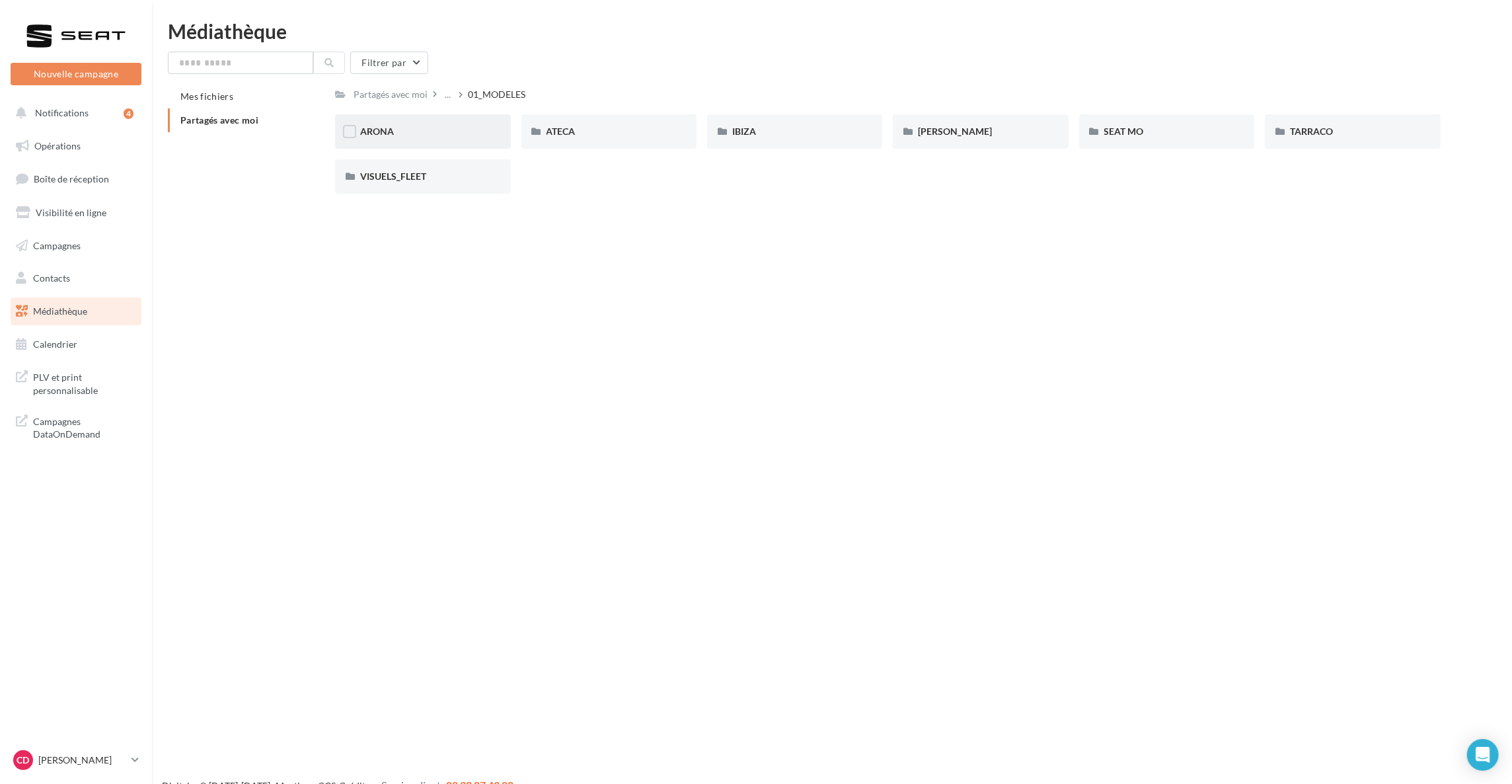
click at [422, 132] on div "ARONA" at bounding box center [422, 132] width 125 height 13
click at [490, 93] on div "01_MODELES" at bounding box center [499, 95] width 57 height 13
click at [1001, 134] on div "[PERSON_NAME]" at bounding box center [980, 132] width 125 height 13
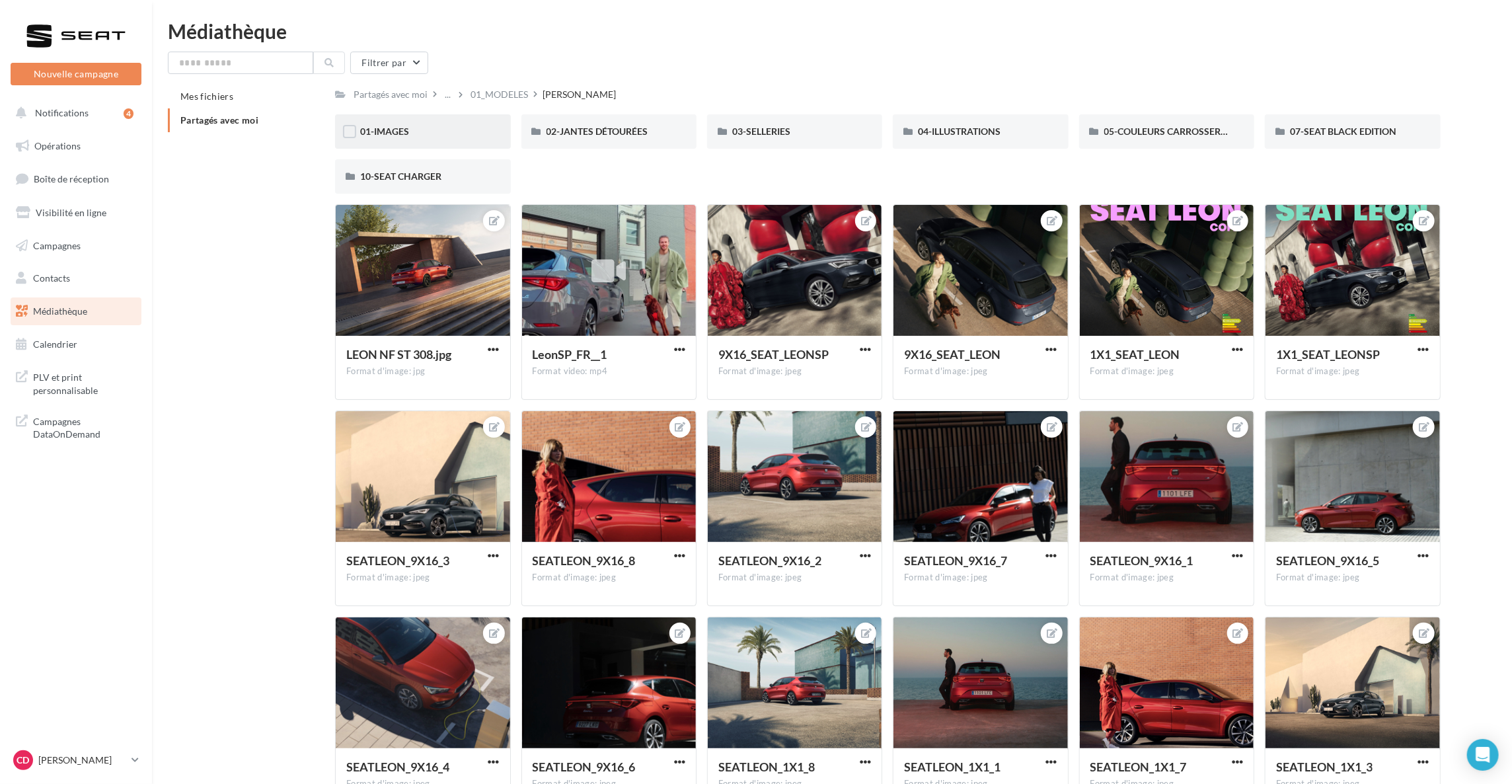
click at [427, 139] on div "01-IMAGES" at bounding box center [422, 132] width 175 height 35
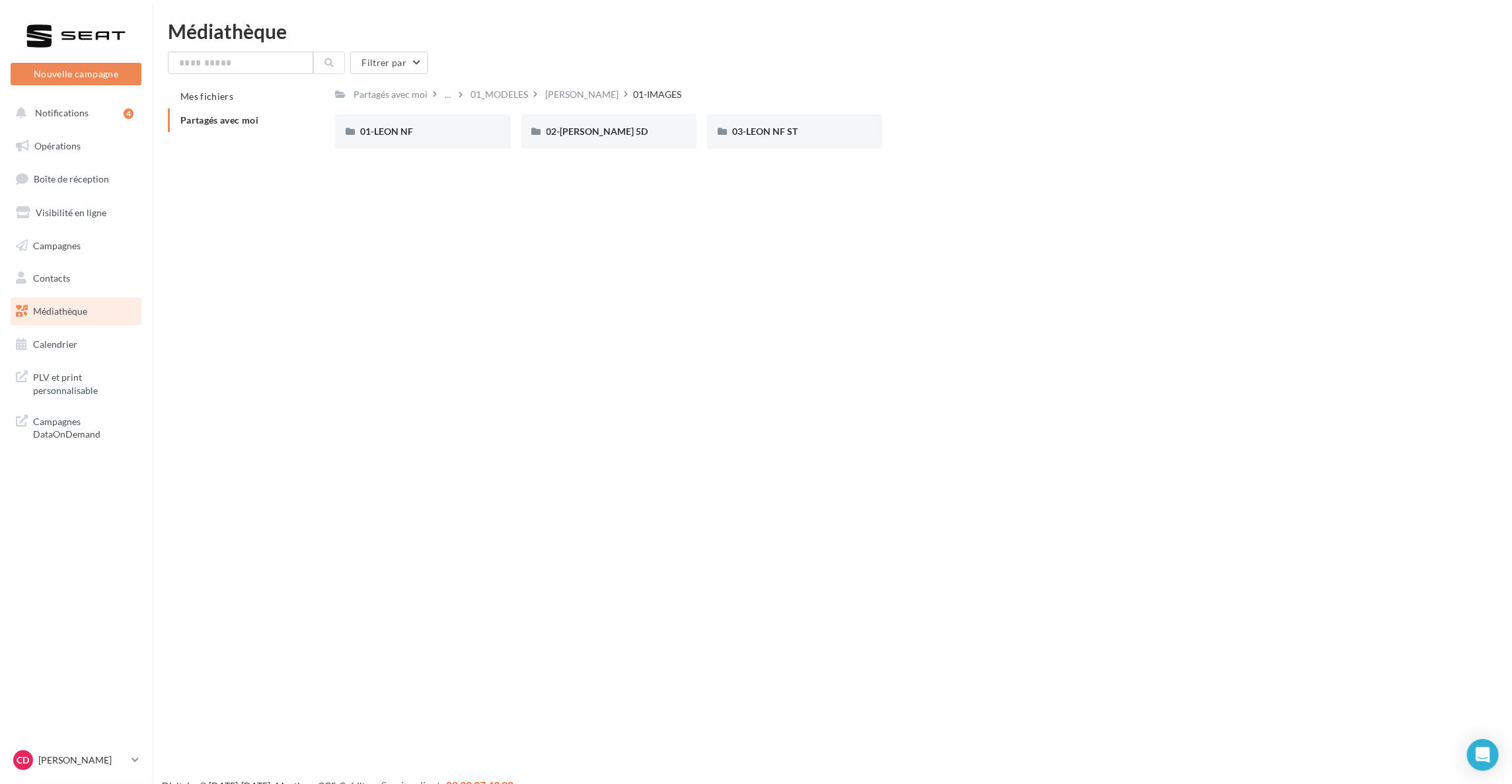
click at [427, 139] on div "01-LEON NF" at bounding box center [422, 132] width 175 height 35
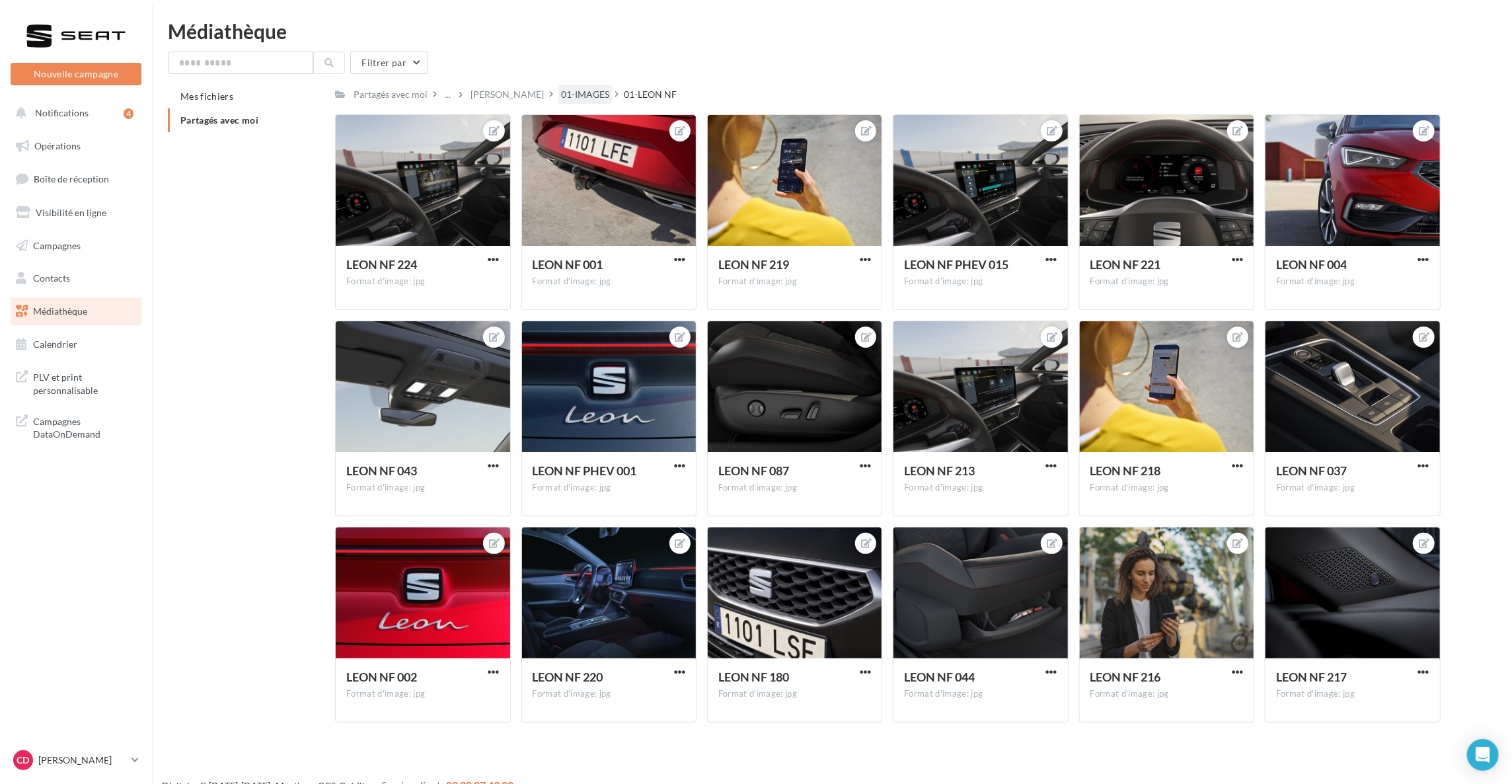
click at [561, 88] on div "01-IMAGES" at bounding box center [585, 95] width 48 height 13
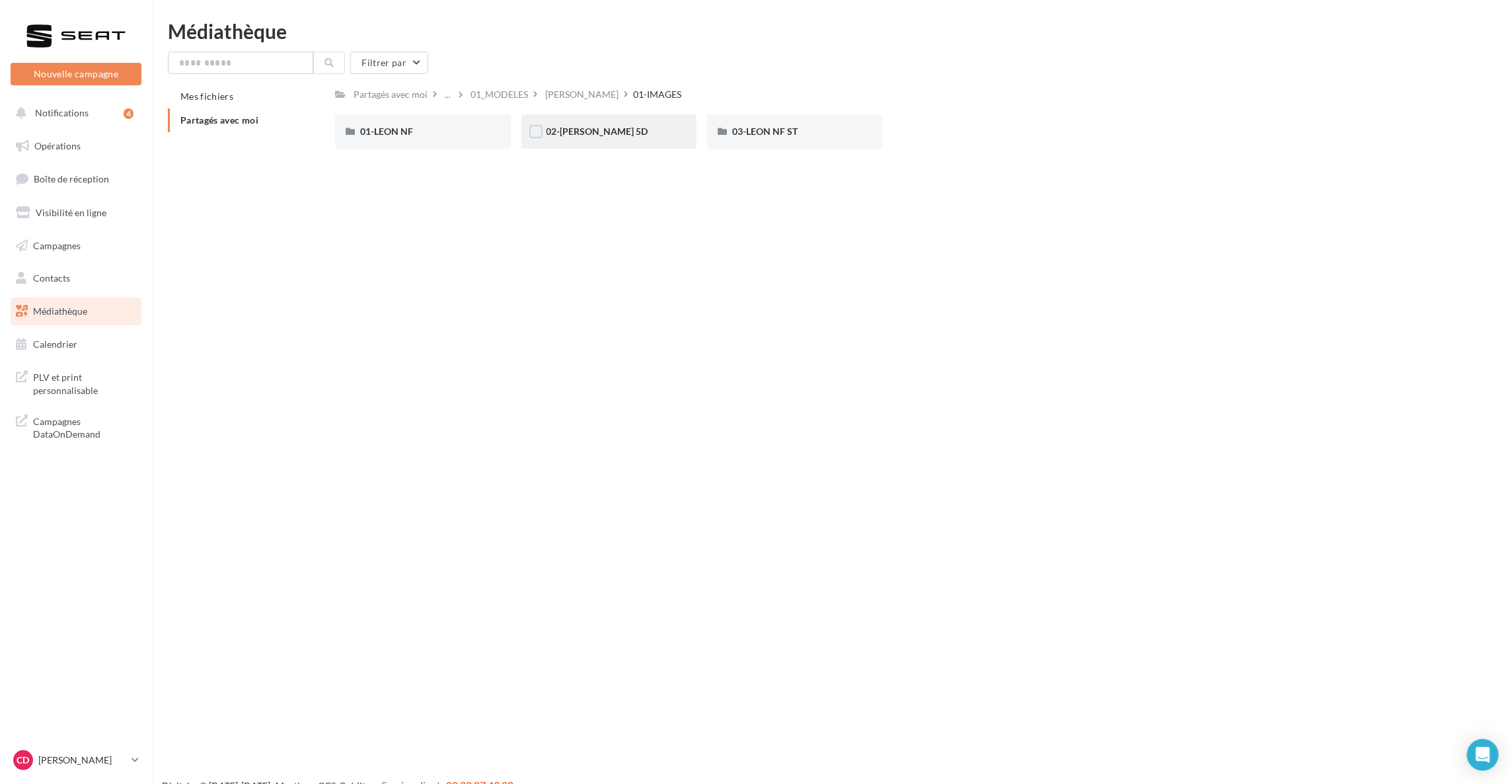
click at [619, 132] on div "02-[PERSON_NAME] 5D" at bounding box center [609, 132] width 125 height 13
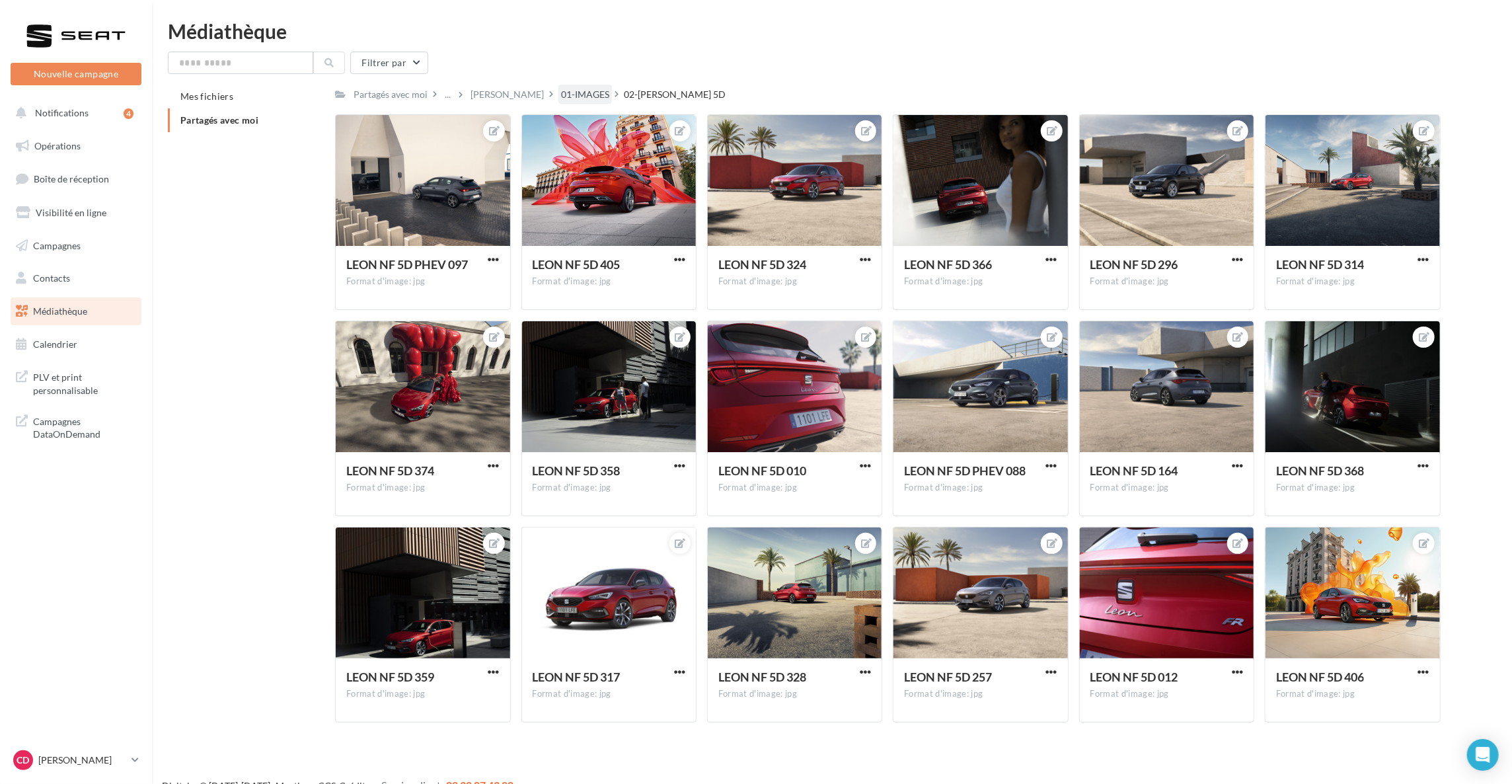
click at [561, 89] on div "01-IMAGES" at bounding box center [585, 95] width 48 height 13
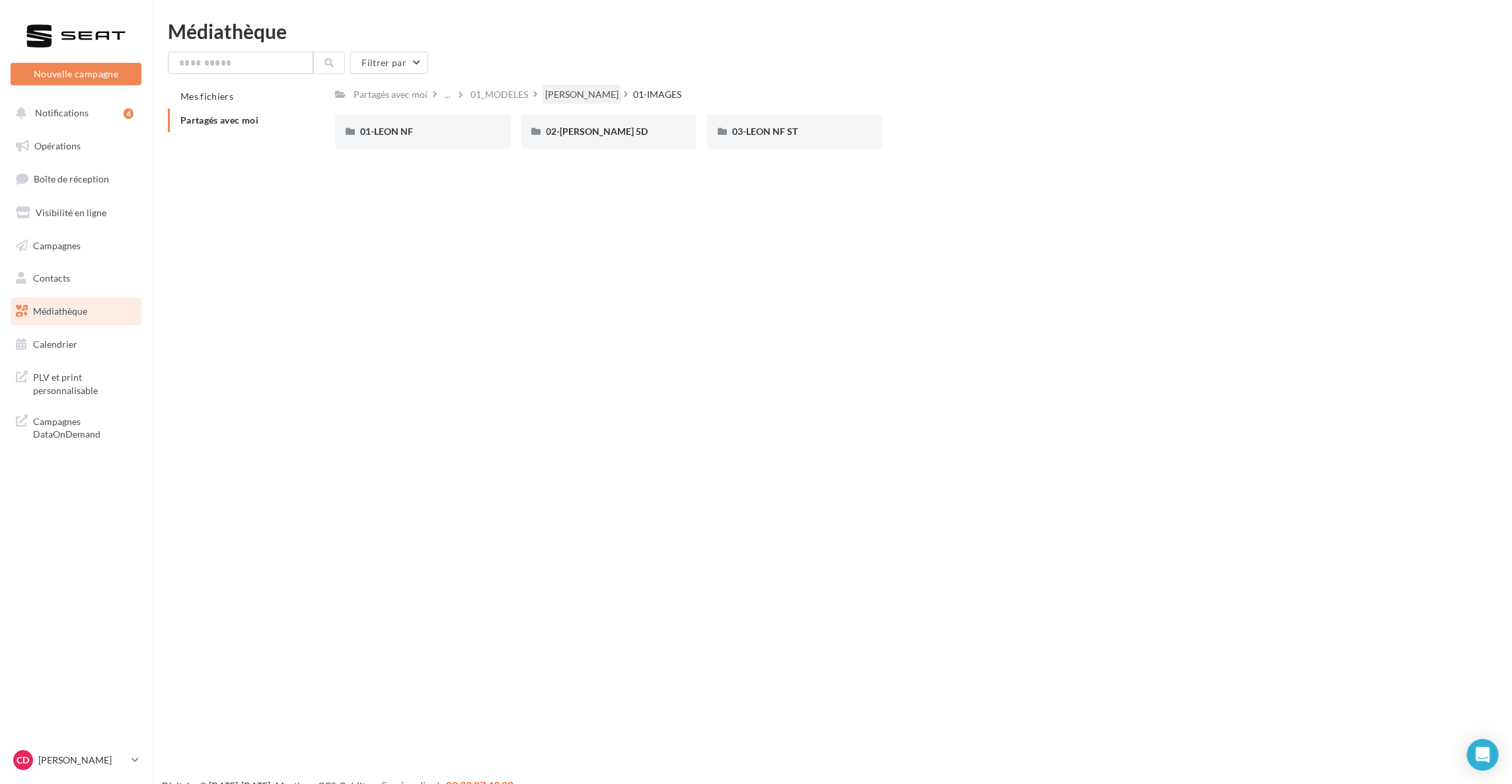
click at [566, 95] on div "[PERSON_NAME]" at bounding box center [582, 95] width 73 height 13
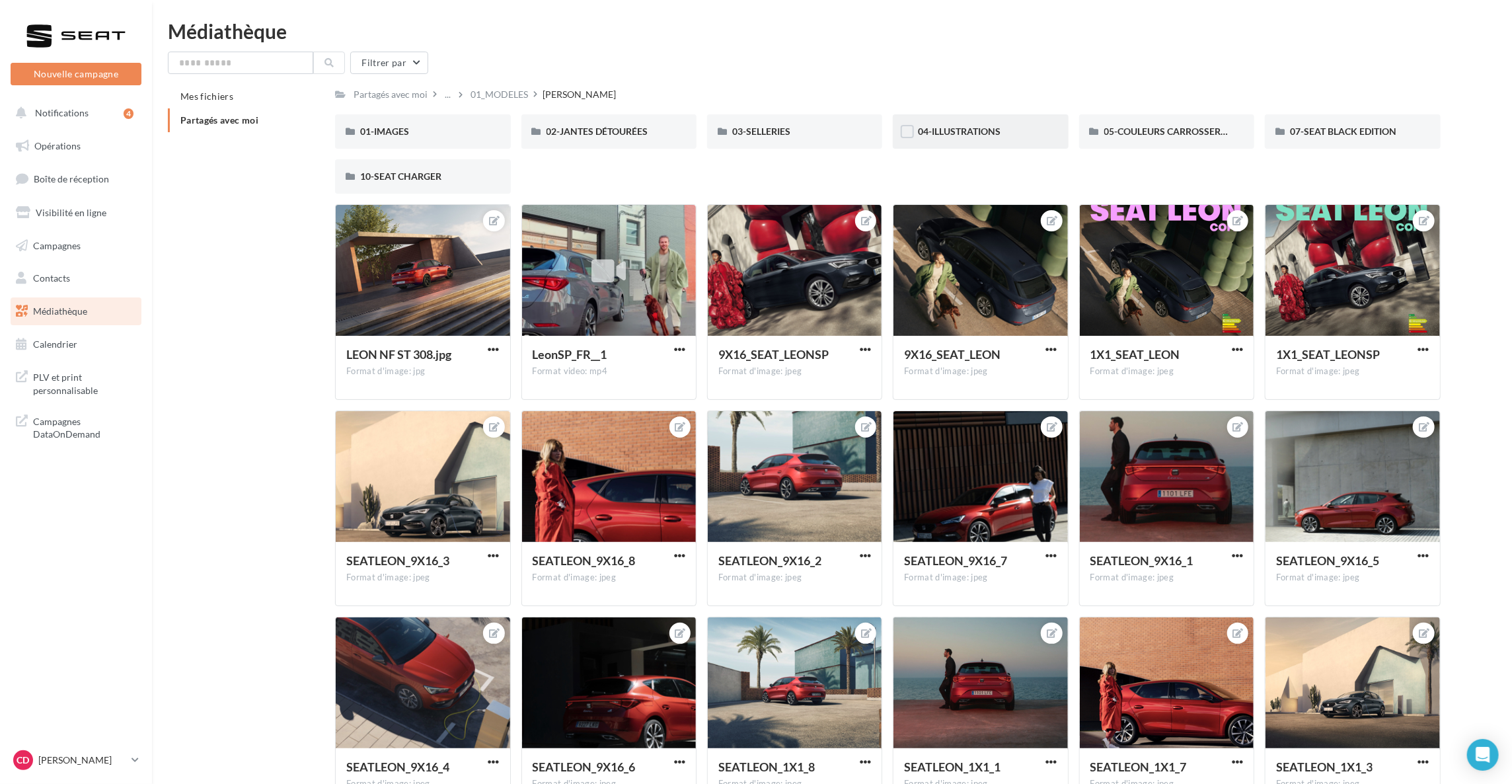
click at [1009, 142] on div "04-ILLUSTRATIONS" at bounding box center [980, 132] width 175 height 35
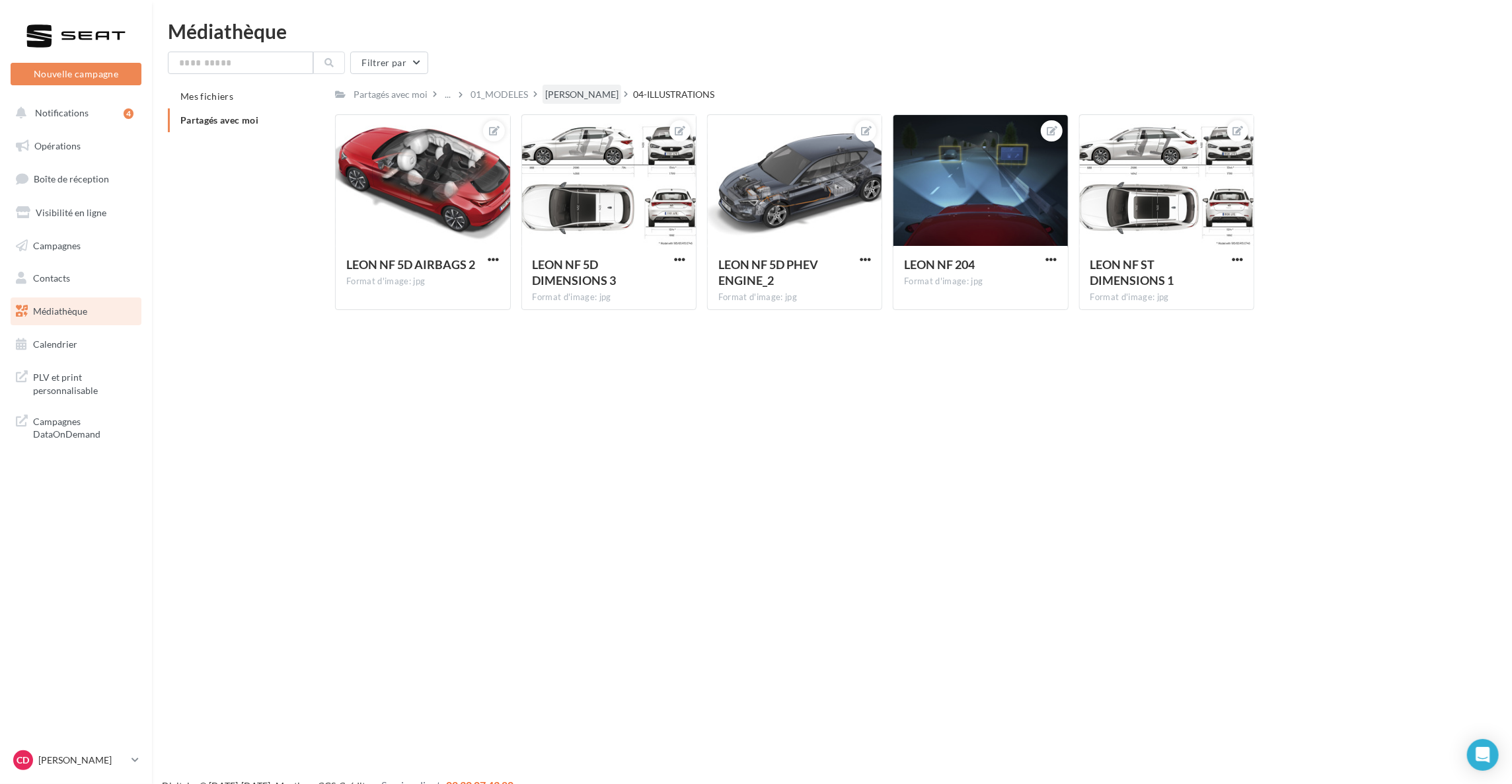
click at [574, 98] on div "[PERSON_NAME]" at bounding box center [582, 95] width 73 height 13
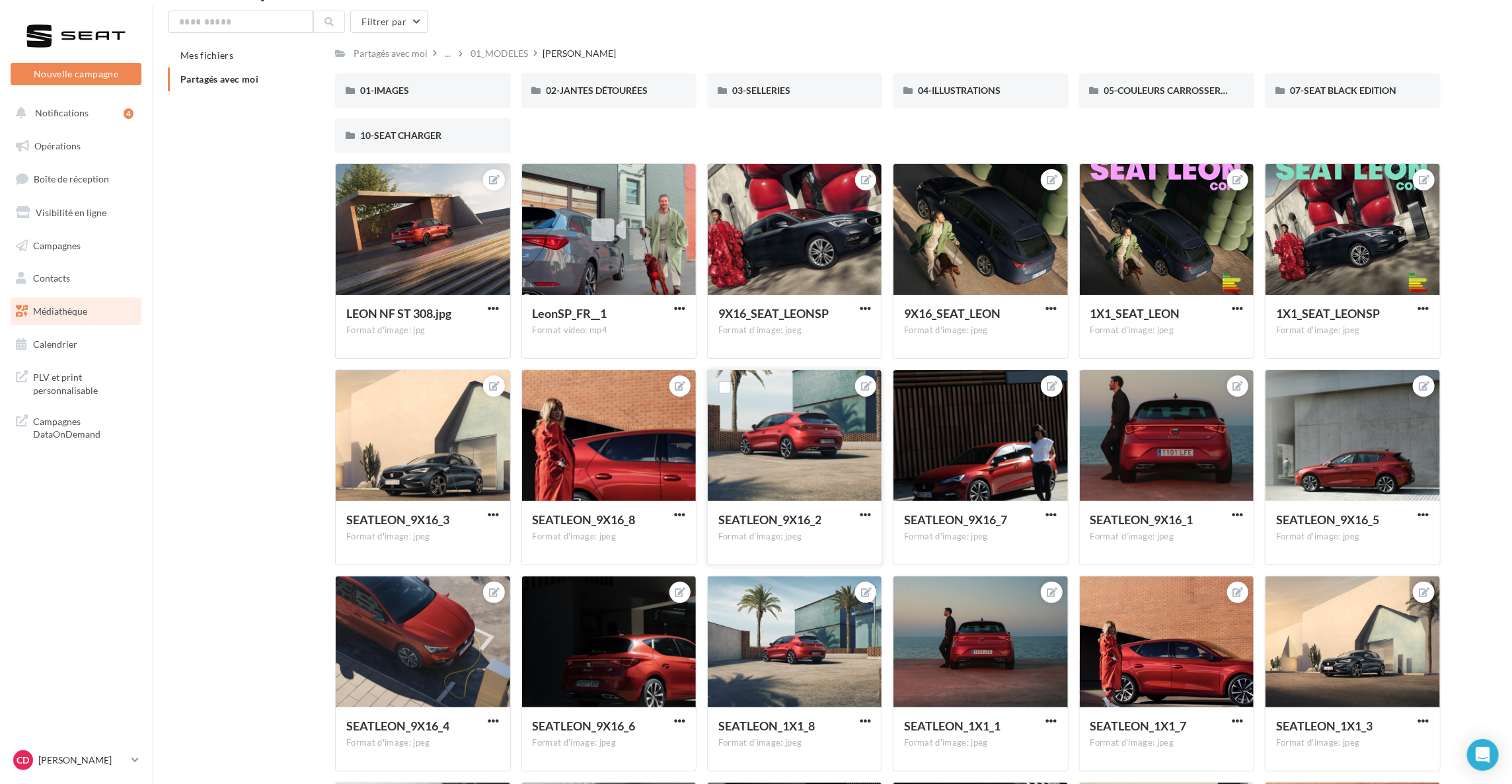
scroll to position [37, 0]
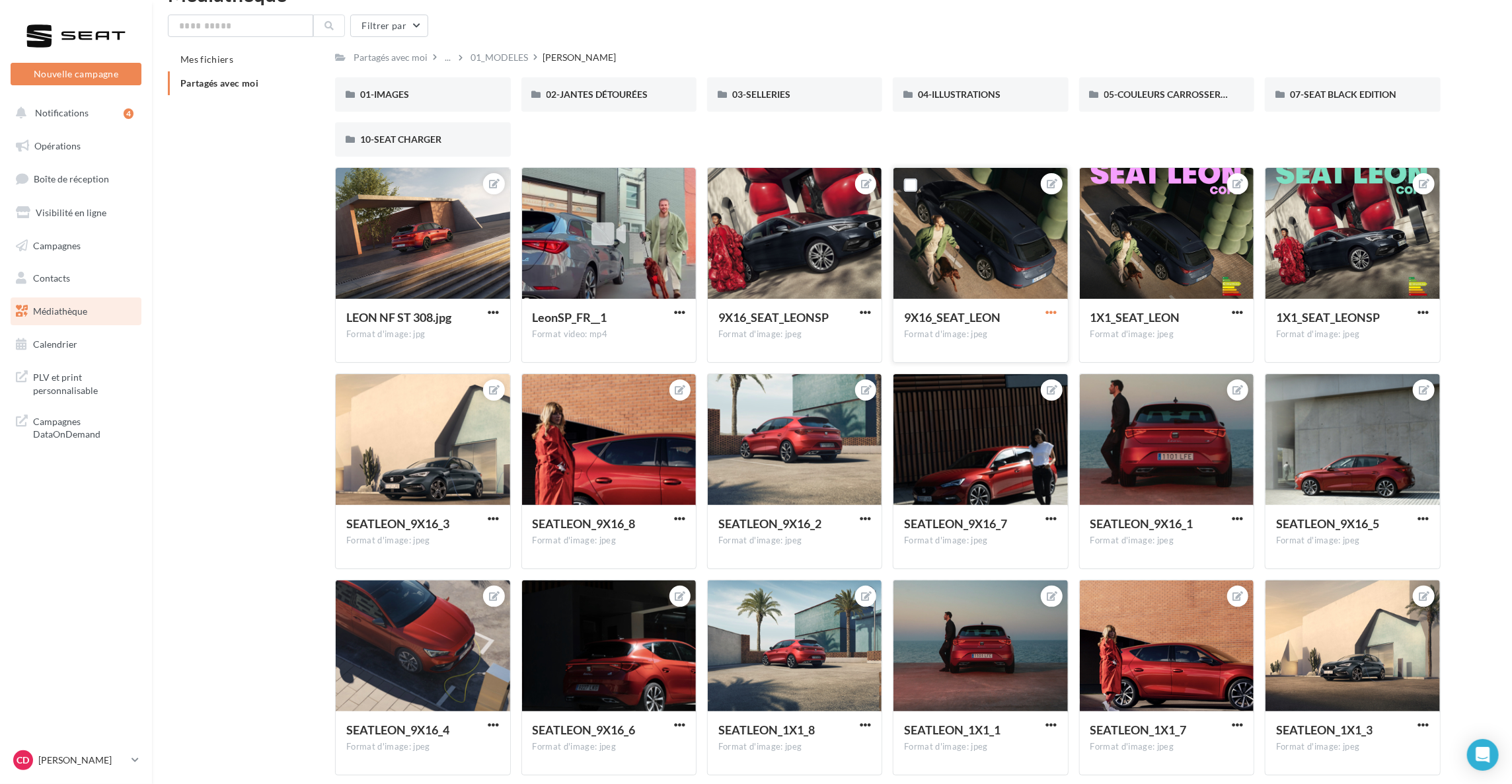
click at [1048, 309] on span "button" at bounding box center [1052, 312] width 12 height 12
click at [1012, 382] on button "Télécharger" at bounding box center [990, 373] width 140 height 35
click at [63, 764] on p "[PERSON_NAME]" at bounding box center [82, 760] width 88 height 13
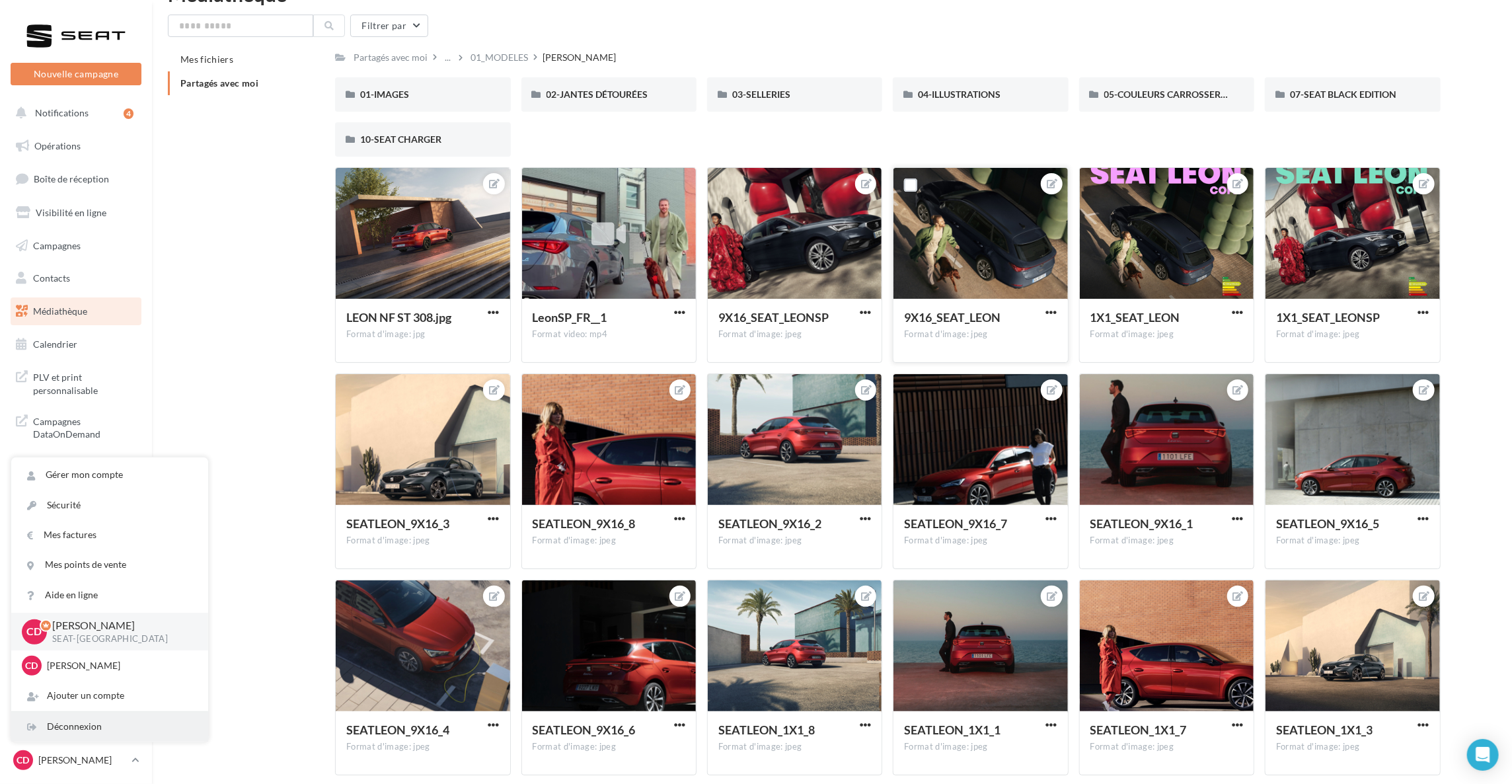
click at [90, 728] on div "Déconnexion" at bounding box center [110, 726] width 197 height 30
